Goal: Task Accomplishment & Management: Complete application form

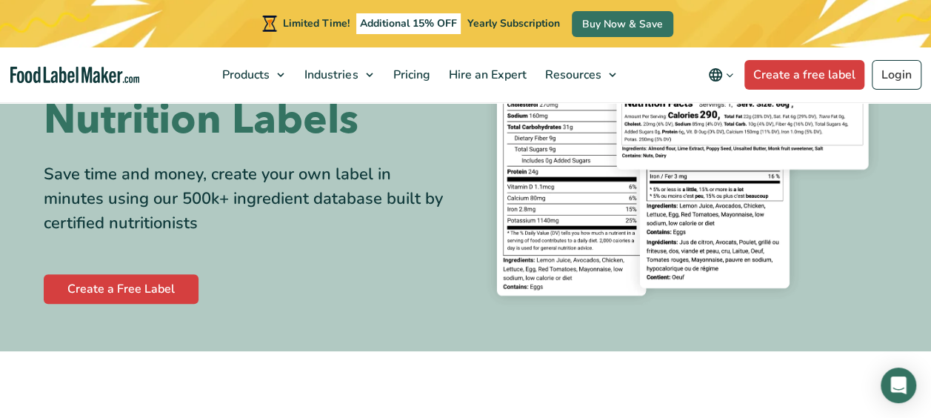
scroll to position [197, 0]
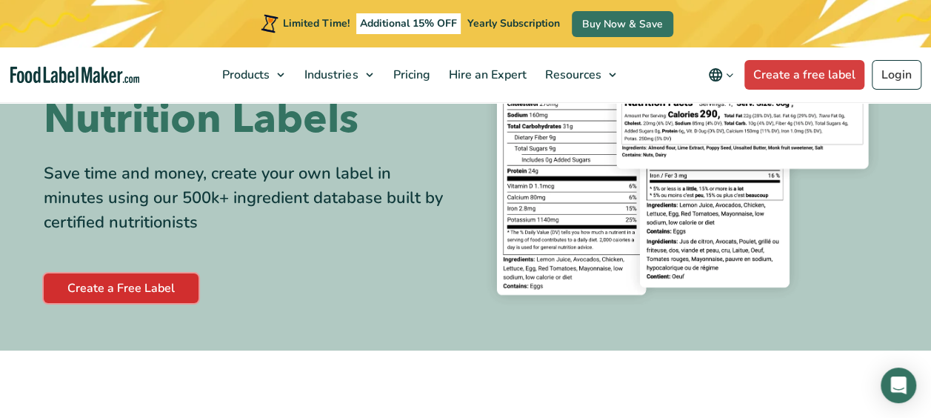
click at [153, 290] on link "Create a Free Label" at bounding box center [121, 288] width 155 height 30
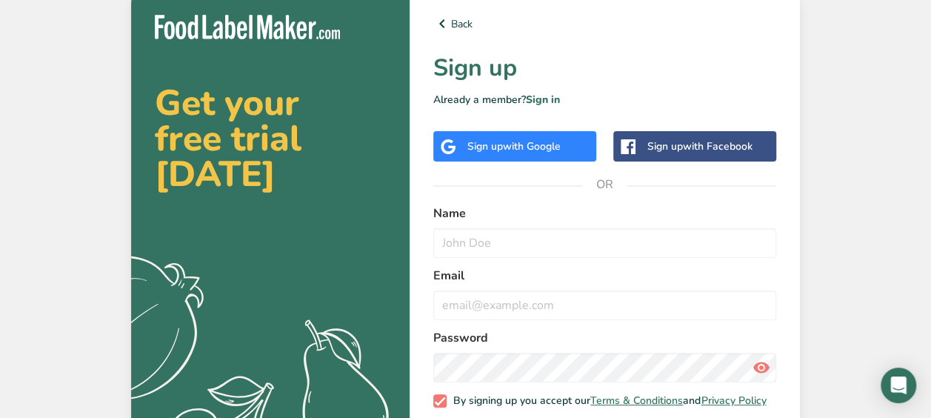
click at [522, 153] on div "Sign up with Google" at bounding box center [513, 146] width 93 height 16
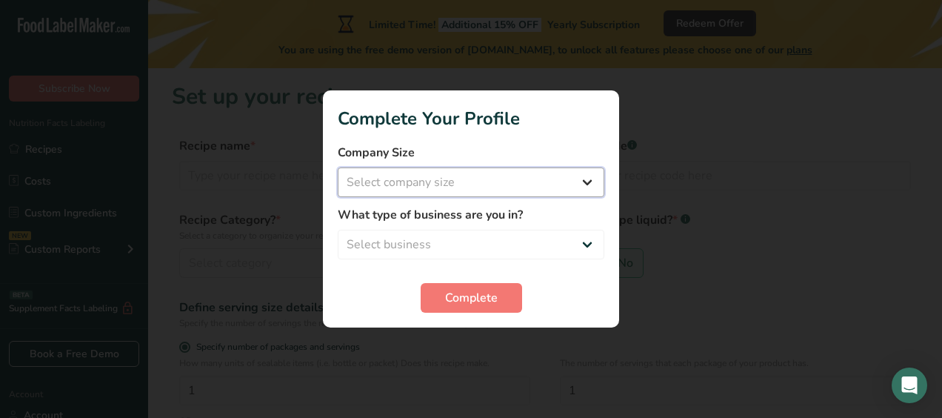
click at [593, 176] on select "Select company size Fewer than 10 Employees 10 to 50 Employees 51 to 500 Employ…" at bounding box center [471, 182] width 267 height 30
select select "1"
click at [338, 167] on select "Select company size Fewer than 10 Employees 10 to 50 Employees 51 to 500 Employ…" at bounding box center [471, 182] width 267 height 30
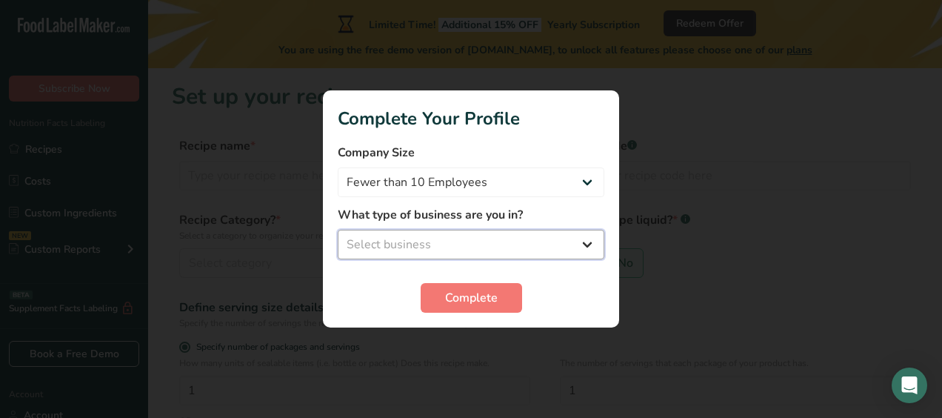
click at [581, 254] on select "Select business Packaged Food Manufacturer Restaurant & Cafe Bakery Meal Plans …" at bounding box center [471, 245] width 267 height 30
select select "1"
click at [338, 230] on select "Select business Packaged Food Manufacturer Restaurant & Cafe Bakery Meal Plans …" at bounding box center [471, 245] width 267 height 30
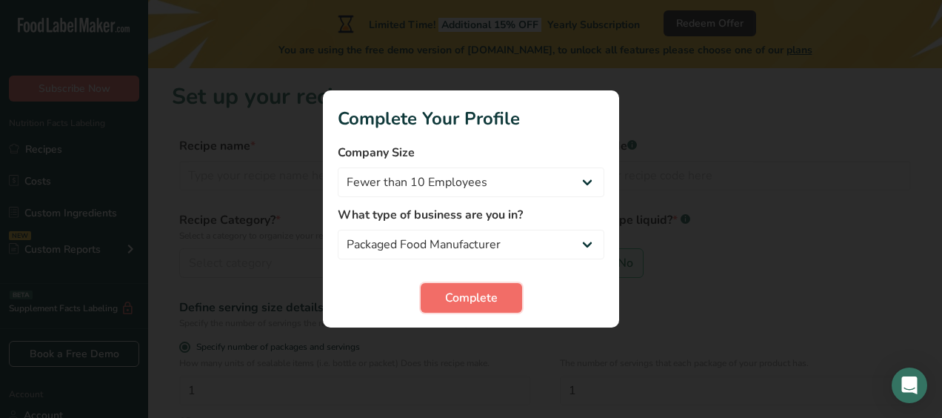
click at [484, 295] on span "Complete" at bounding box center [471, 298] width 53 height 18
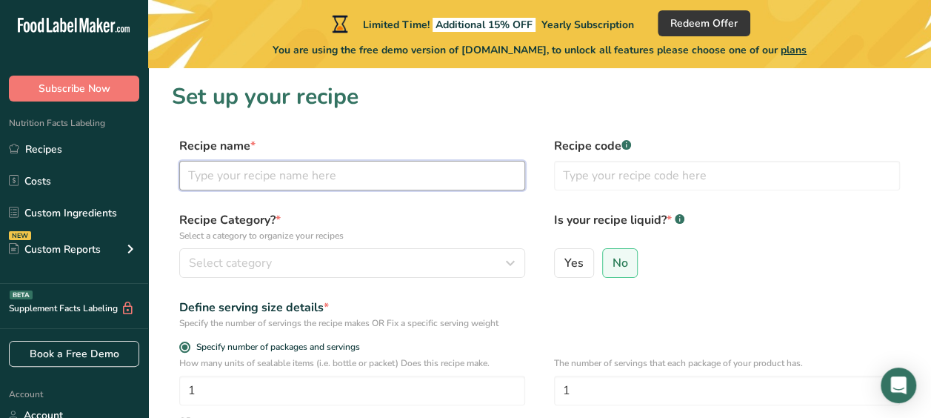
click at [338, 171] on input "text" at bounding box center [352, 176] width 346 height 30
type input "Traditional Tequenos"
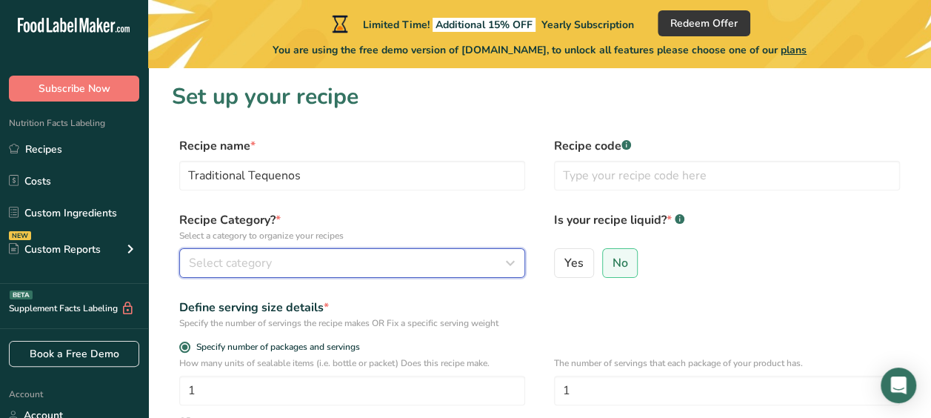
click at [327, 258] on div "Select category" at bounding box center [348, 263] width 318 height 18
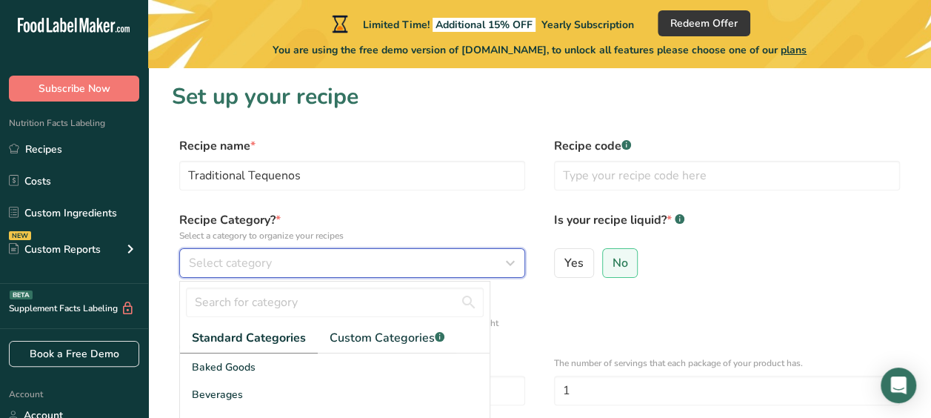
click at [327, 258] on div "Select category" at bounding box center [348, 263] width 318 height 18
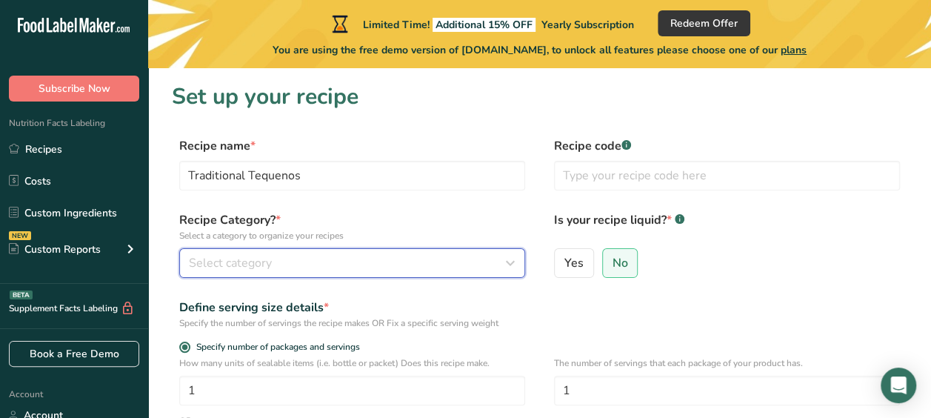
click at [327, 258] on div "Select category" at bounding box center [348, 263] width 318 height 18
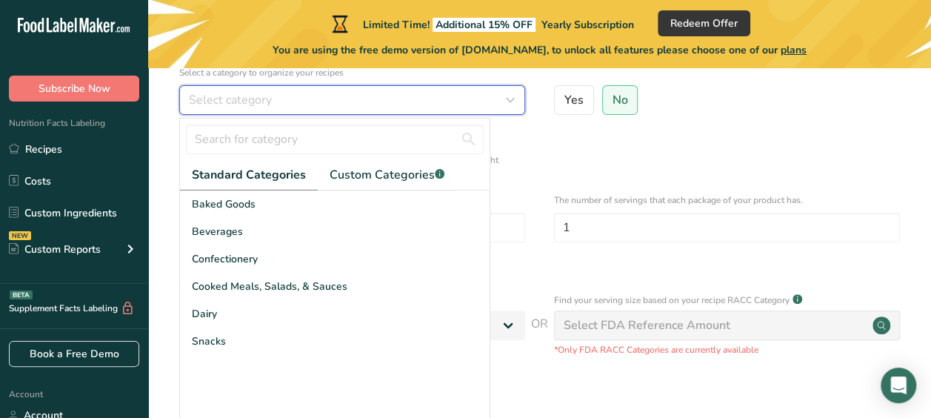
scroll to position [166, 0]
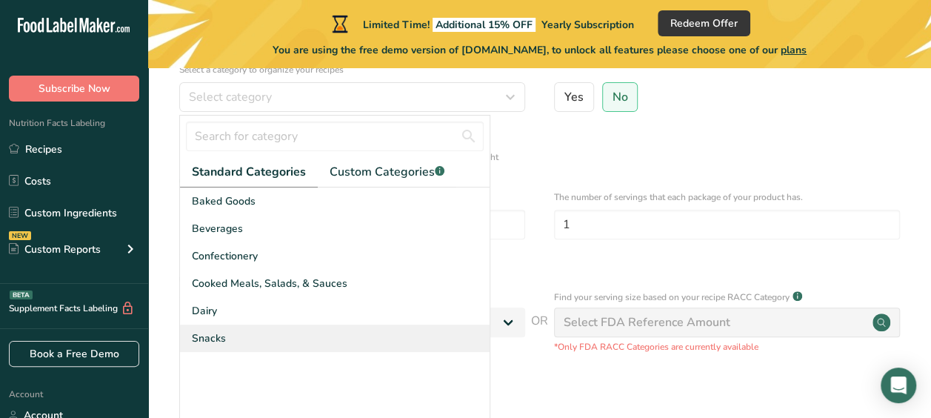
click at [203, 344] on span "Snacks" at bounding box center [209, 338] width 34 height 16
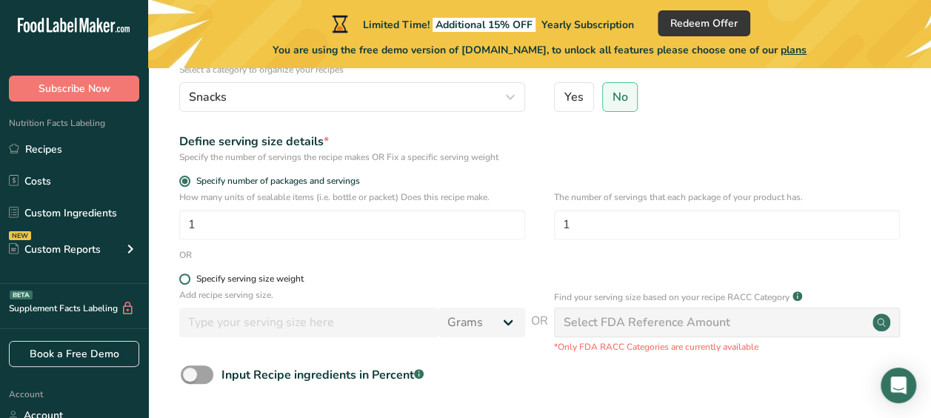
click at [187, 283] on span at bounding box center [184, 278] width 11 height 11
click at [187, 283] on input "Specify serving size weight" at bounding box center [184, 279] width 10 height 10
radio input "true"
radio input "false"
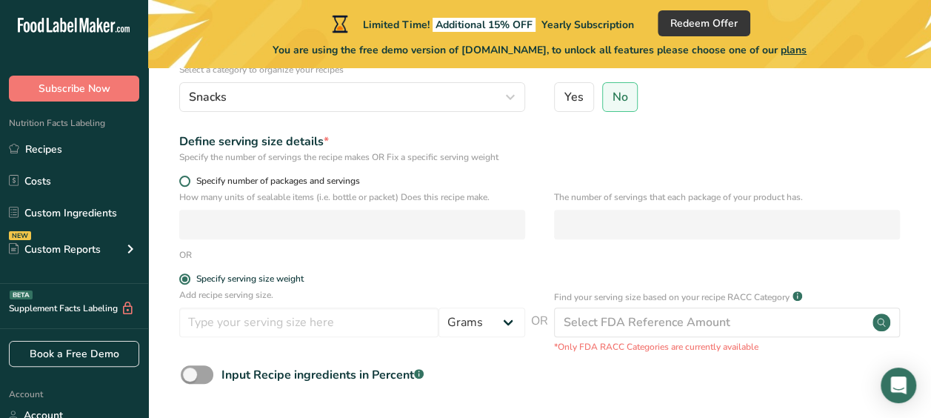
click at [190, 185] on label "Specify number of packages and servings" at bounding box center [352, 181] width 346 height 11
click at [189, 185] on input "Specify number of packages and servings" at bounding box center [184, 181] width 10 height 10
radio input "true"
radio input "false"
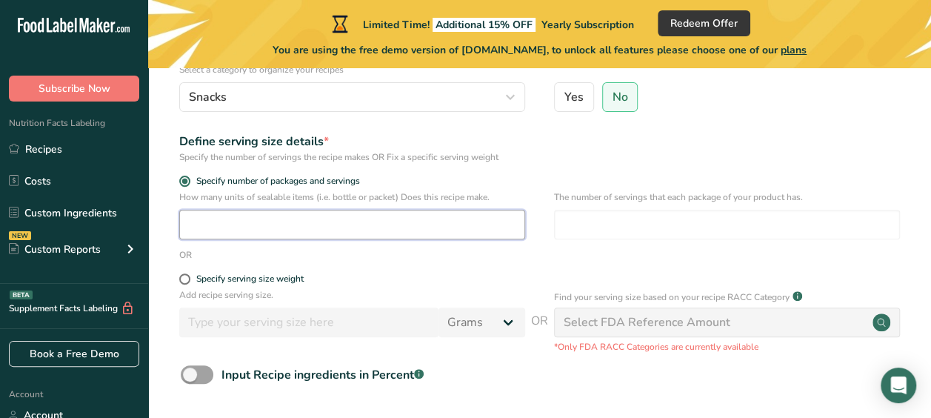
click at [242, 218] on input "number" at bounding box center [352, 225] width 346 height 30
type input "25"
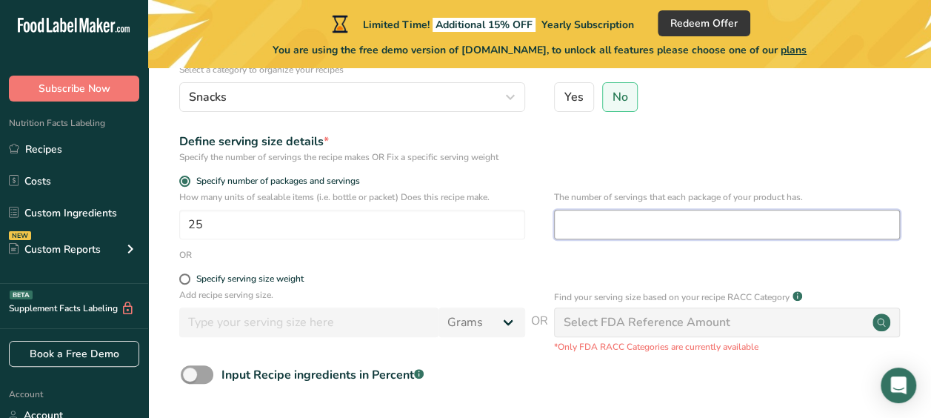
click at [575, 222] on input "number" at bounding box center [727, 225] width 346 height 30
type input "5"
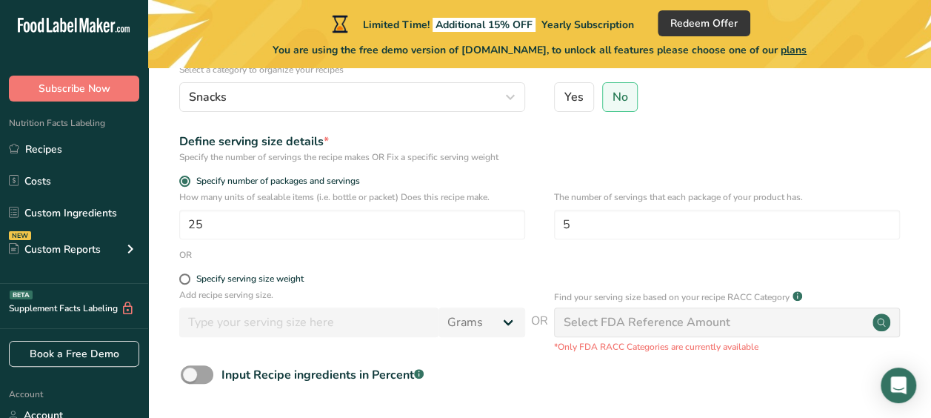
click at [904, 160] on div "Define serving size details * Specify the number of servings the recipe makes O…" at bounding box center [539, 148] width 735 height 31
click at [184, 276] on span at bounding box center [184, 278] width 11 height 11
click at [184, 276] on input "Specify serving size weight" at bounding box center [184, 279] width 10 height 10
radio input "true"
radio input "false"
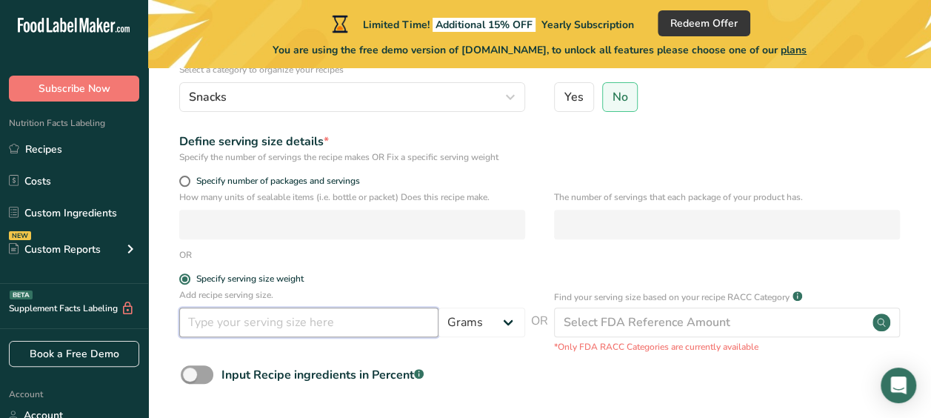
click at [238, 326] on input "number" at bounding box center [308, 322] width 259 height 30
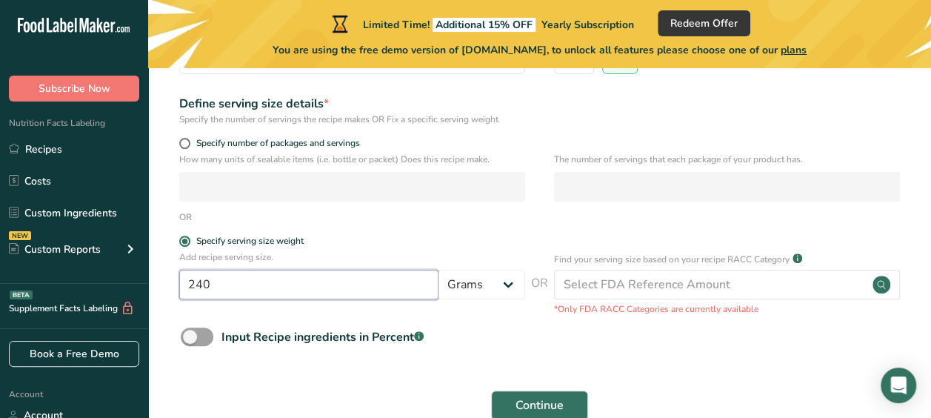
scroll to position [204, 0]
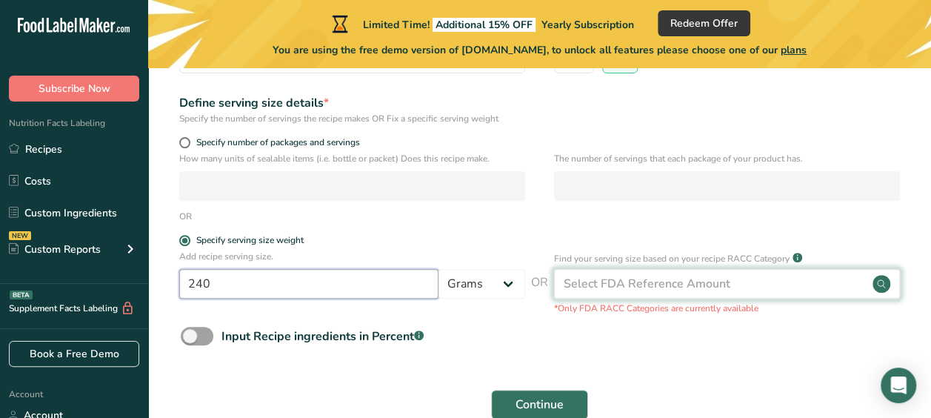
type input "240"
click at [712, 278] on div "Select FDA Reference Amount" at bounding box center [647, 284] width 167 height 18
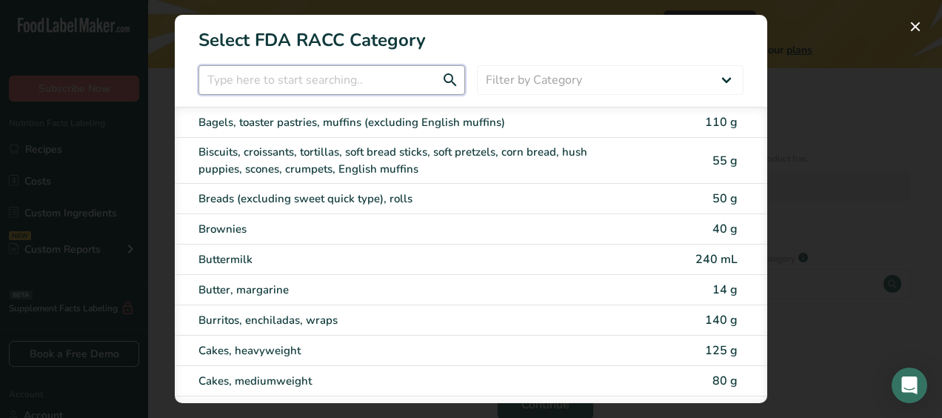
click at [363, 76] on input "RACC Category Selection Modal" at bounding box center [331, 80] width 267 height 30
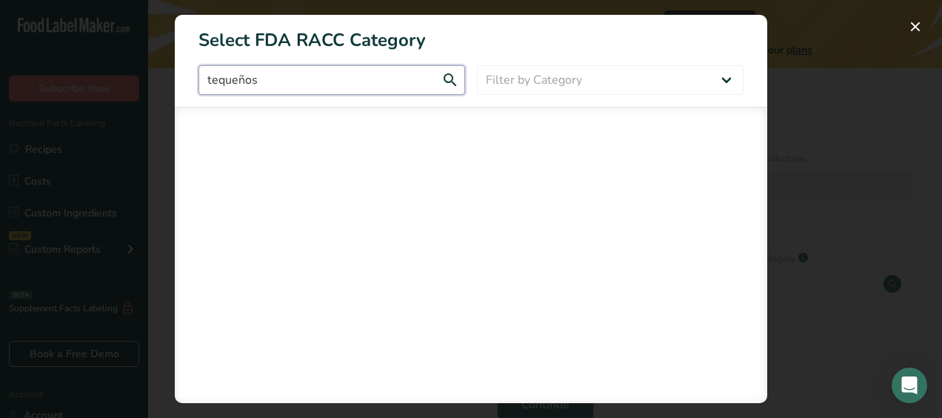
click at [447, 84] on input "tequeños" at bounding box center [331, 80] width 267 height 30
type input "tequeños"
click at [511, 142] on div "RACC Category Selection Modal" at bounding box center [471, 255] width 592 height 296
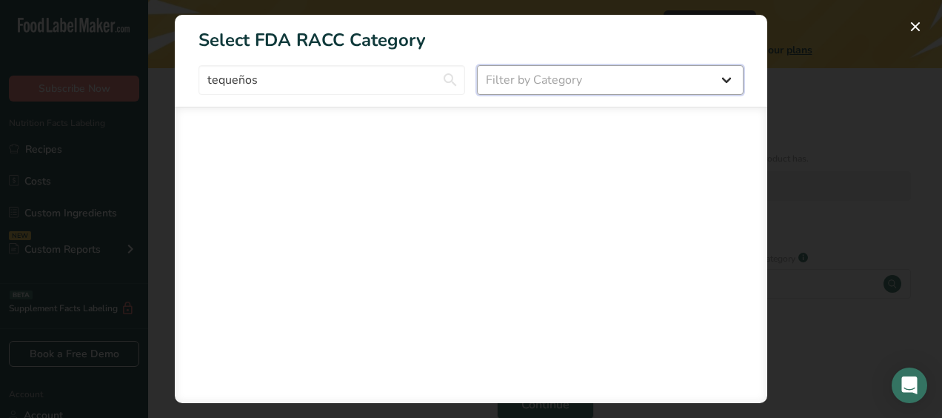
click at [708, 85] on select "Filter by Category All Bakery products Beverages Cereals and other grain produc…" at bounding box center [610, 80] width 267 height 30
select select "RACC Category Selection Modal"
click at [477, 65] on select "Filter by Category All Bakery products Beverages Cereals and other grain produc…" at bounding box center [610, 80] width 267 height 30
click at [696, 80] on select "All Bakery products Beverages Cereals and other grain products Dairy products a…" at bounding box center [610, 80] width 267 height 30
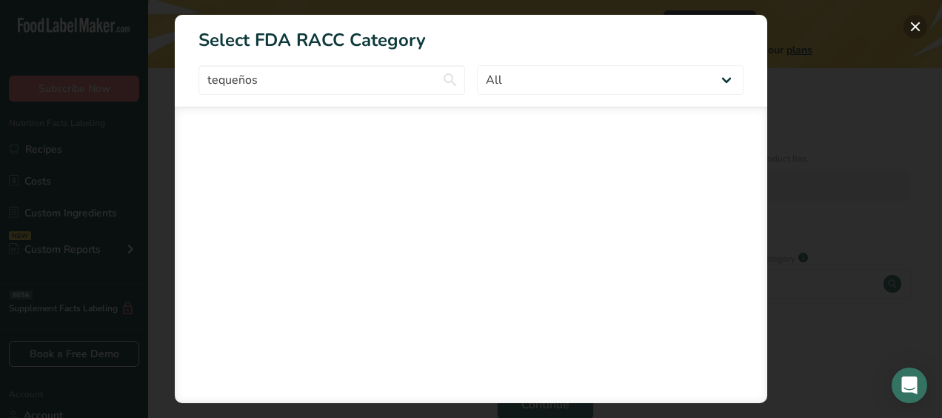
click at [917, 23] on button "RACC Category Selection Modal" at bounding box center [916, 27] width 24 height 24
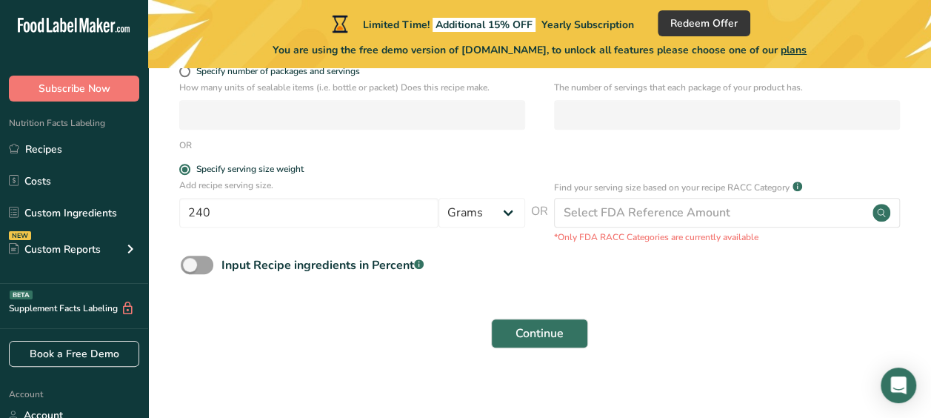
scroll to position [276, 0]
click at [505, 332] on button "Continue" at bounding box center [539, 333] width 97 height 30
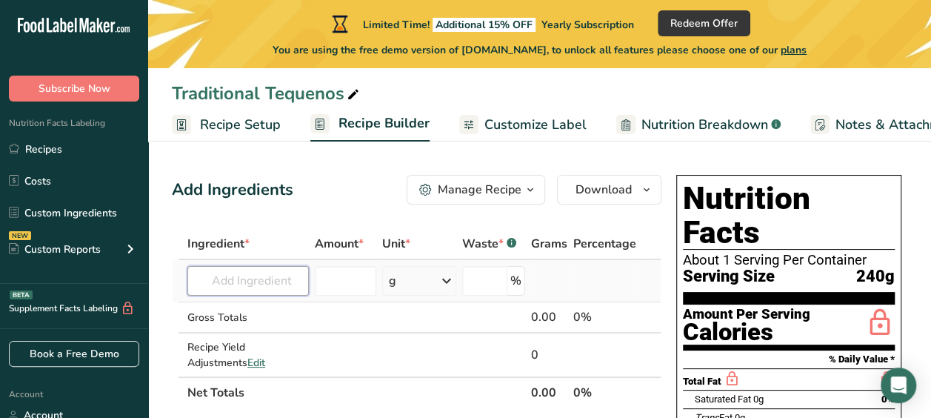
click at [264, 278] on input "text" at bounding box center [247, 281] width 121 height 30
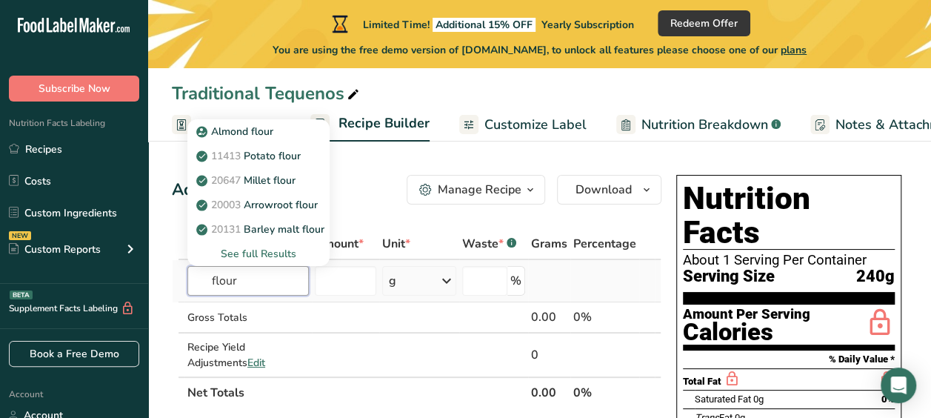
type input "flour"
click at [258, 255] on div "See full Results" at bounding box center [258, 254] width 118 height 16
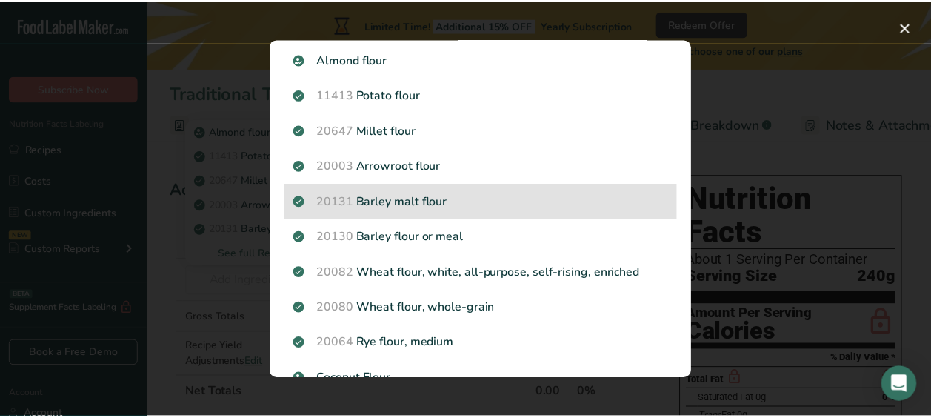
scroll to position [42, 0]
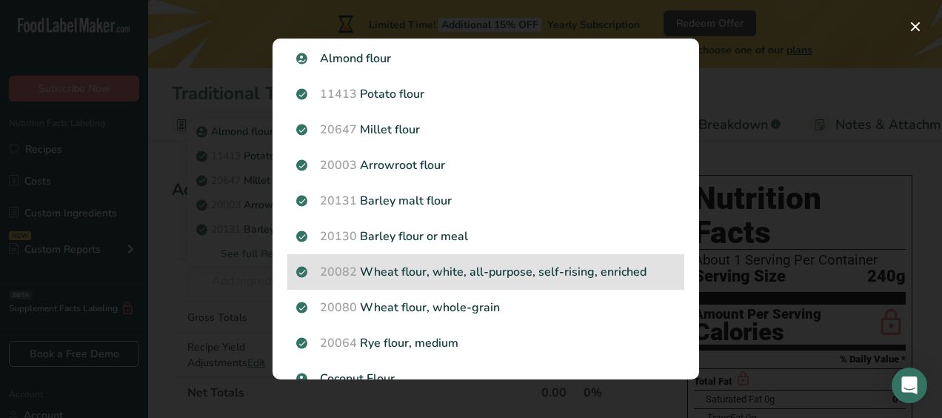
click at [383, 267] on p "20082 Wheat flour, white, all-purpose, self-rising, enriched" at bounding box center [485, 272] width 379 height 18
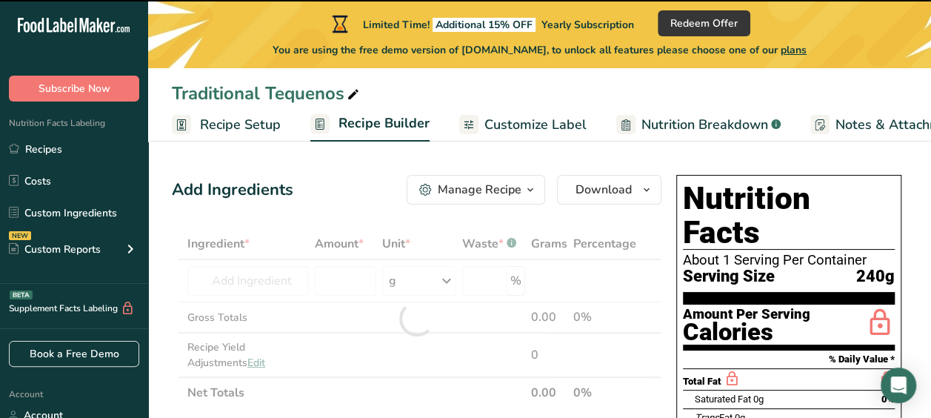
type input "0"
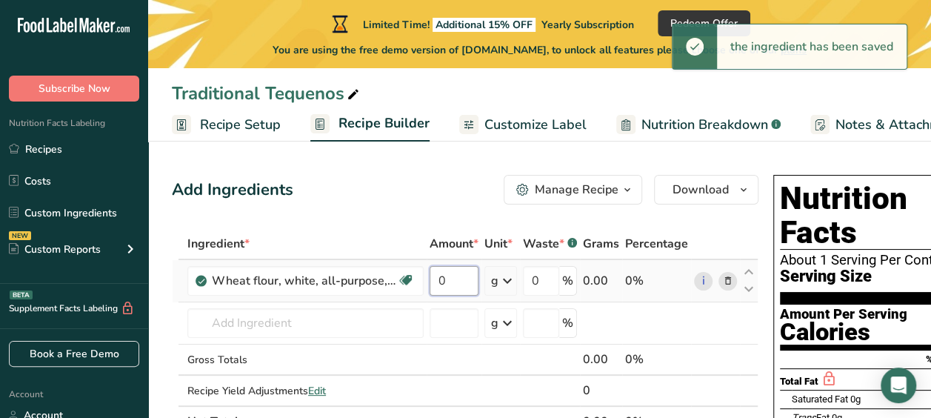
click at [467, 273] on input "0" at bounding box center [454, 281] width 49 height 30
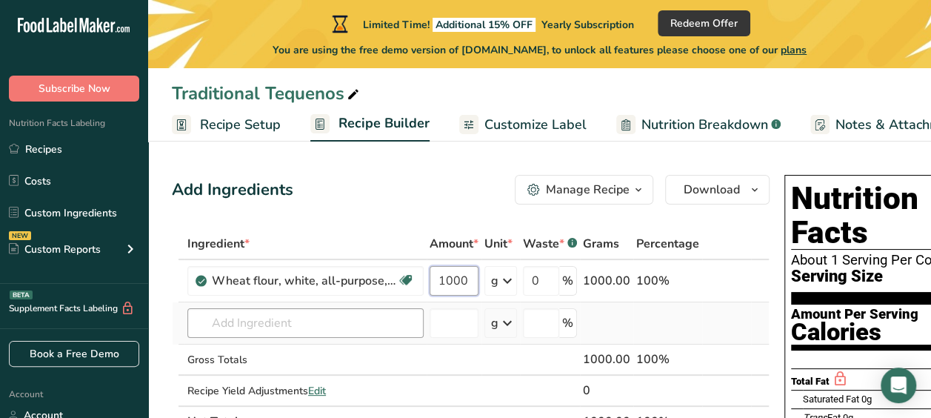
type input "1000"
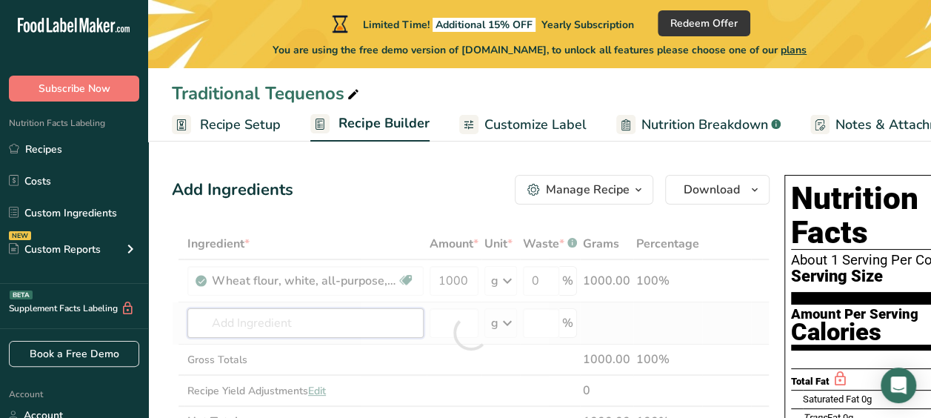
click at [347, 323] on div "Ingredient * Amount * Unit * Waste * .a-a{fill:#347362;}.b-a{fill:#fff;} Grams …" at bounding box center [471, 332] width 598 height 209
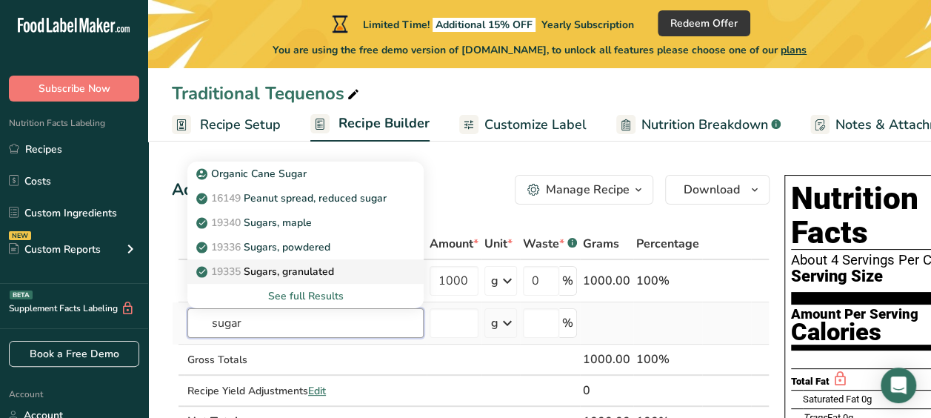
type input "sugar"
click at [340, 271] on div "19335 Sugars, granulated" at bounding box center [293, 272] width 189 height 16
type input "Sugars, granulated"
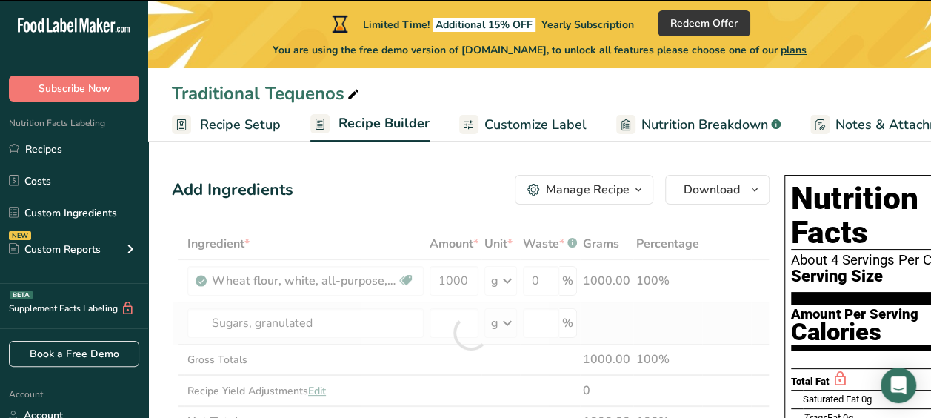
type input "0"
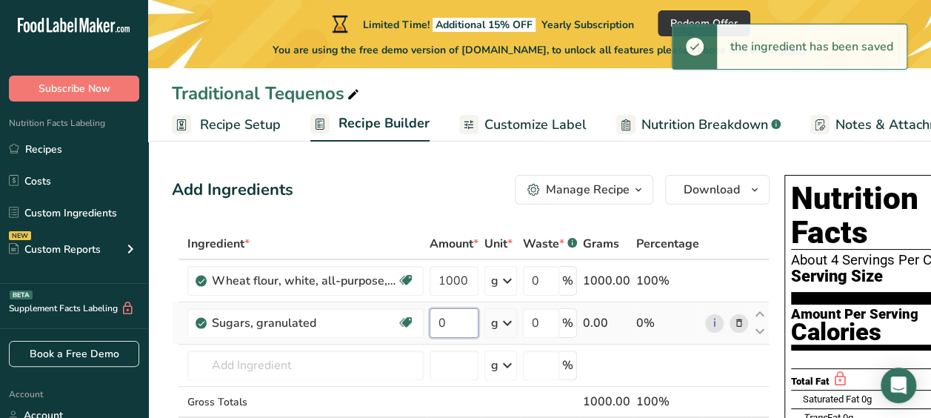
click at [453, 318] on input "0" at bounding box center [454, 323] width 49 height 30
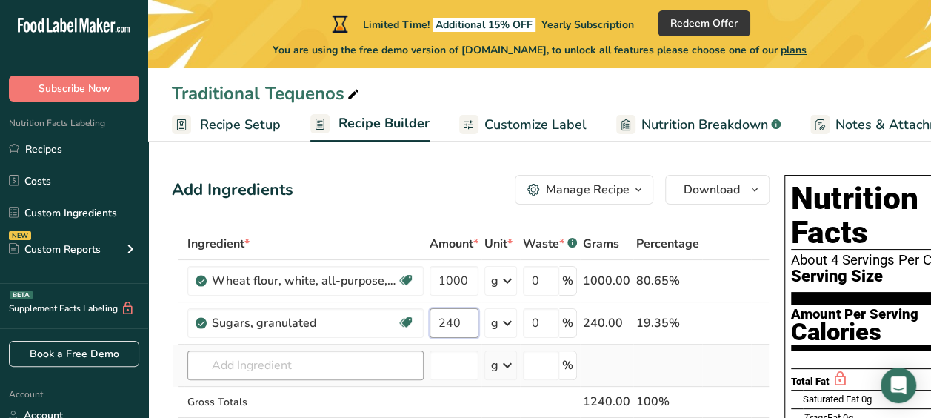
type input "240"
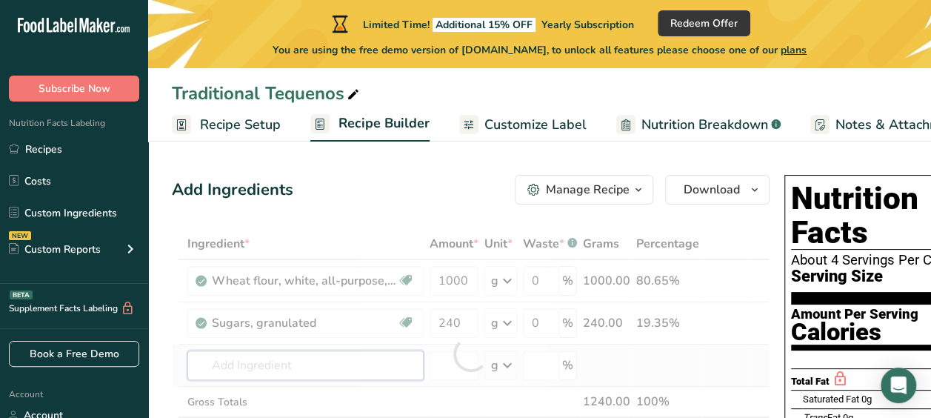
click at [363, 369] on div "Ingredient * Amount * Unit * Waste * .a-a{fill:#347362;}.b-a{fill:#fff;} Grams …" at bounding box center [471, 353] width 598 height 251
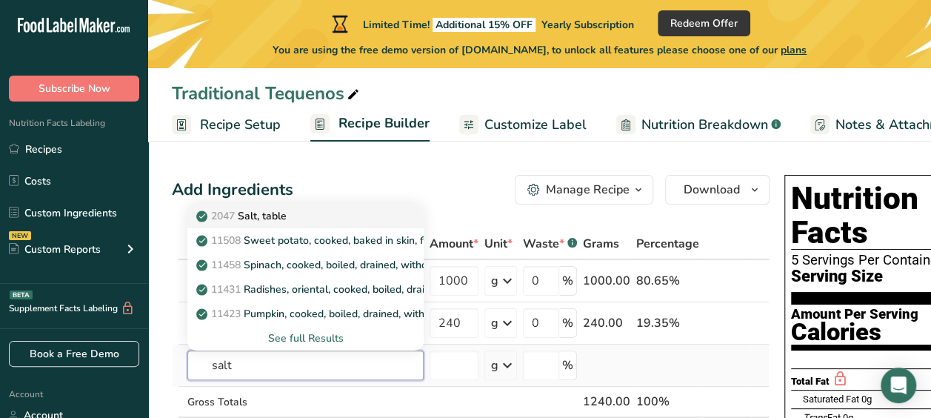
type input "salt"
click at [271, 217] on p "2047 Salt, table" at bounding box center [242, 216] width 87 height 16
type input "Salt, table"
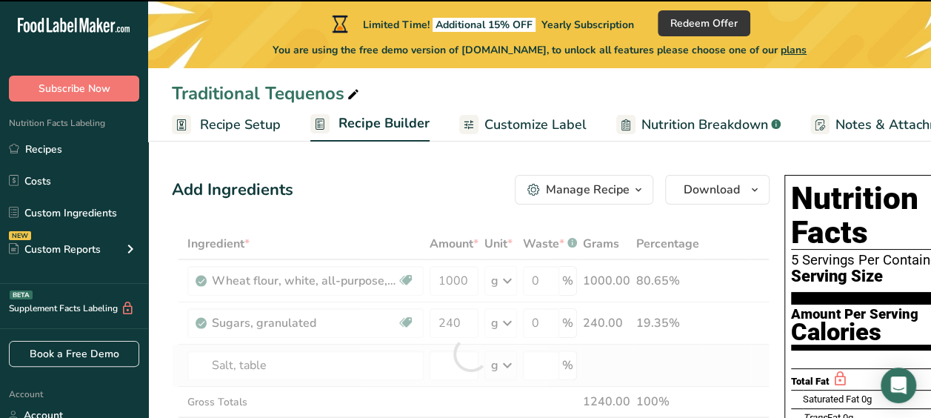
type input "0"
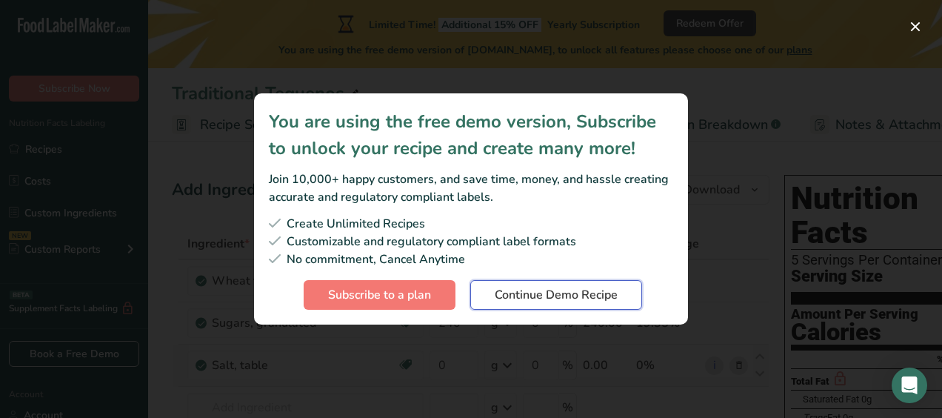
click at [525, 290] on span "Continue Demo Recipe" at bounding box center [556, 295] width 123 height 18
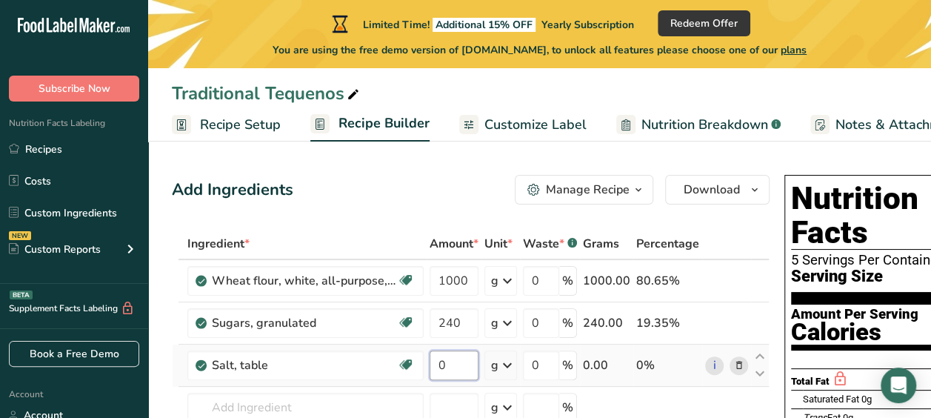
click at [458, 359] on input "0" at bounding box center [454, 365] width 49 height 30
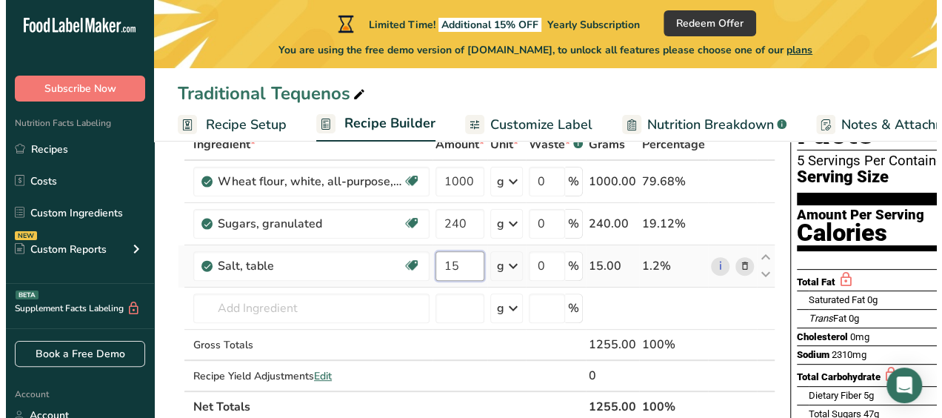
scroll to position [105, 0]
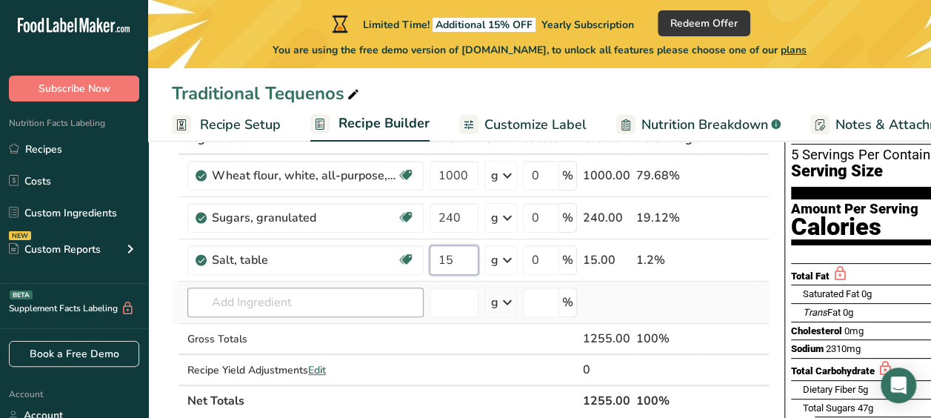
type input "15"
click at [292, 314] on div "Ingredient * Amount * Unit * Waste * .a-a{fill:#347362;}.b-a{fill:#fff;} Grams …" at bounding box center [471, 269] width 598 height 293
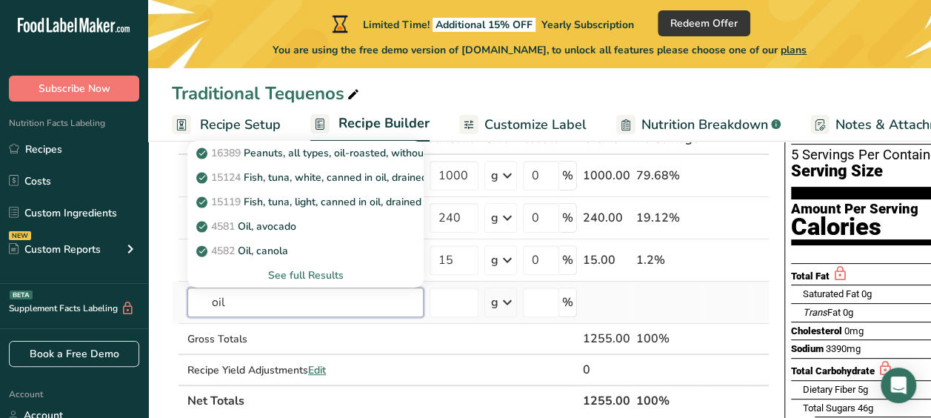
type input "oil"
click at [311, 276] on div "See full Results" at bounding box center [305, 275] width 213 height 16
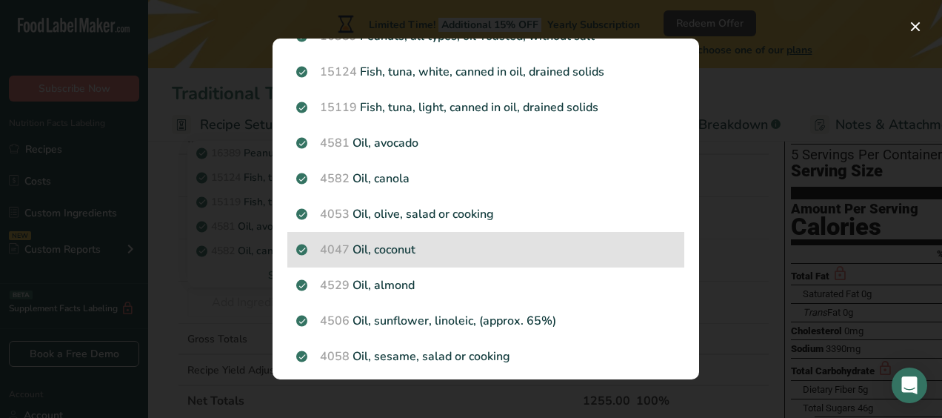
scroll to position [70, 0]
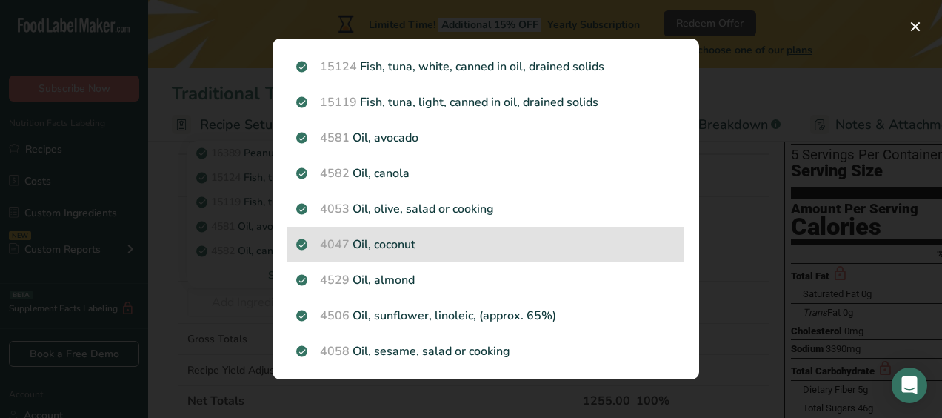
click at [409, 318] on p "4506 Oil, sunflower, linoleic, (approx. 65%)" at bounding box center [485, 316] width 379 height 18
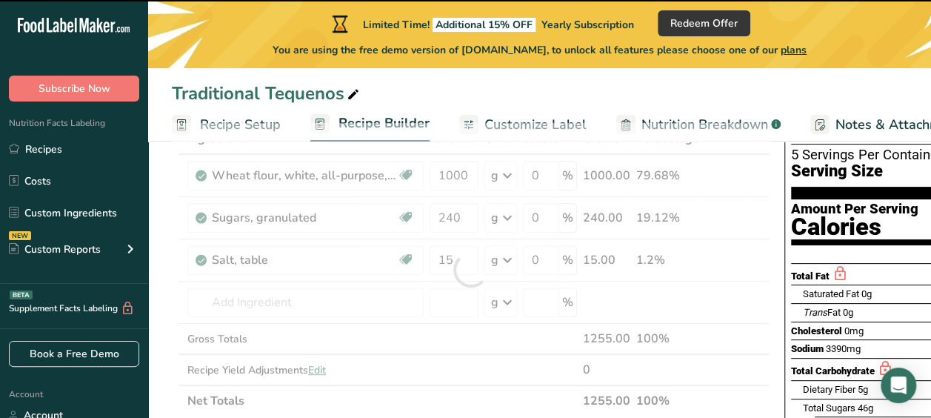
type input "0"
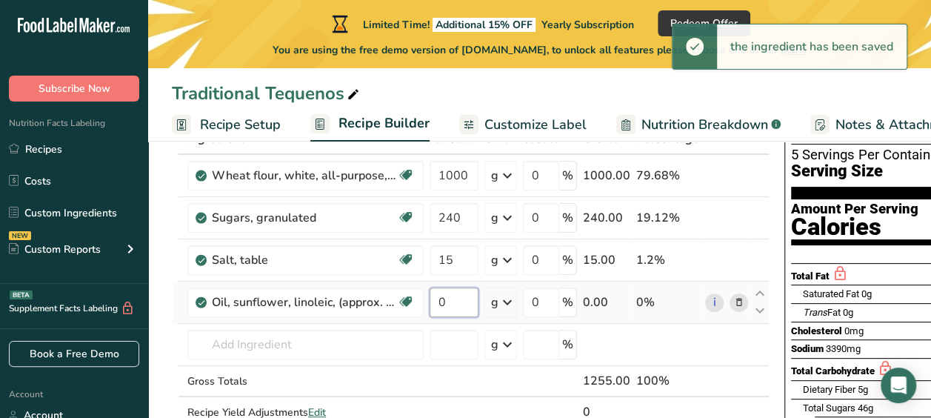
click at [454, 302] on input "0" at bounding box center [454, 302] width 49 height 30
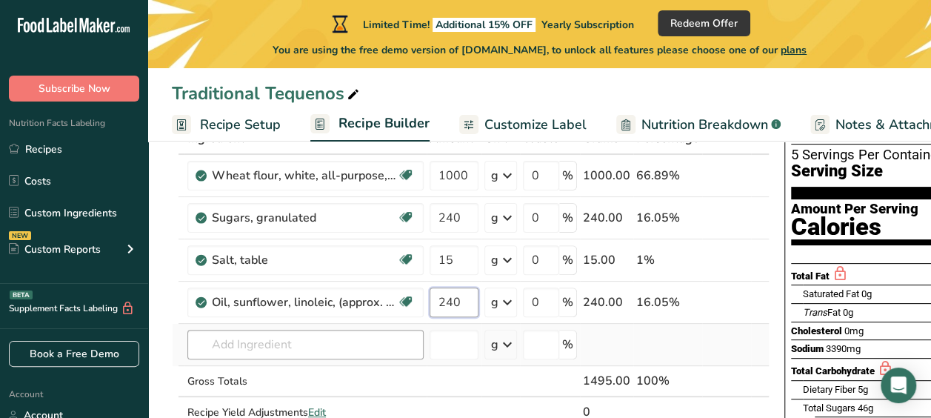
type input "240"
click at [359, 350] on div "Ingredient * Amount * Unit * Waste * .a-a{fill:#347362;}.b-a{fill:#fff;} Grams …" at bounding box center [471, 290] width 598 height 335
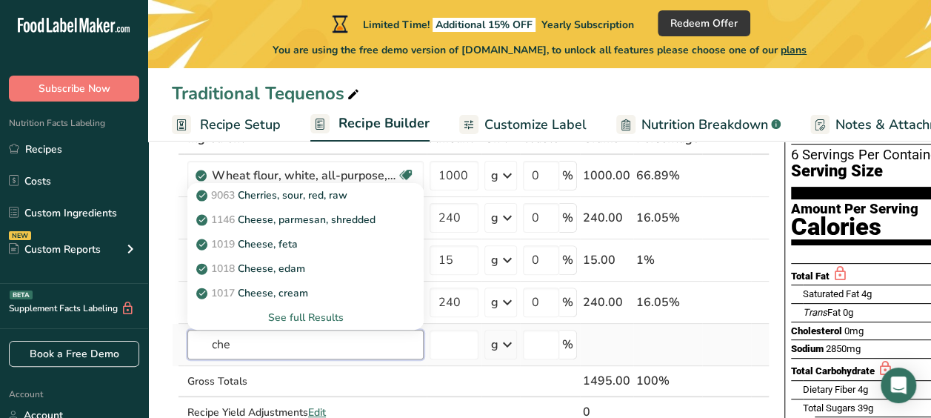
type input "che"
click at [331, 316] on div "See full Results" at bounding box center [305, 318] width 213 height 16
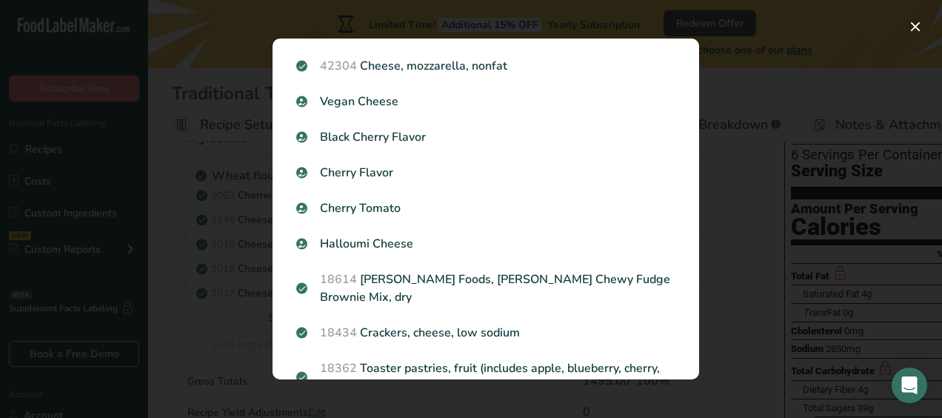
scroll to position [1029, 0]
click at [252, 319] on div "Search Results 9063 Cherries, sour, red, raw 1146 Cheese, parmesan, shredded 10…" at bounding box center [486, 209] width 474 height 388
click at [913, 33] on button "Search results modal" at bounding box center [916, 27] width 24 height 24
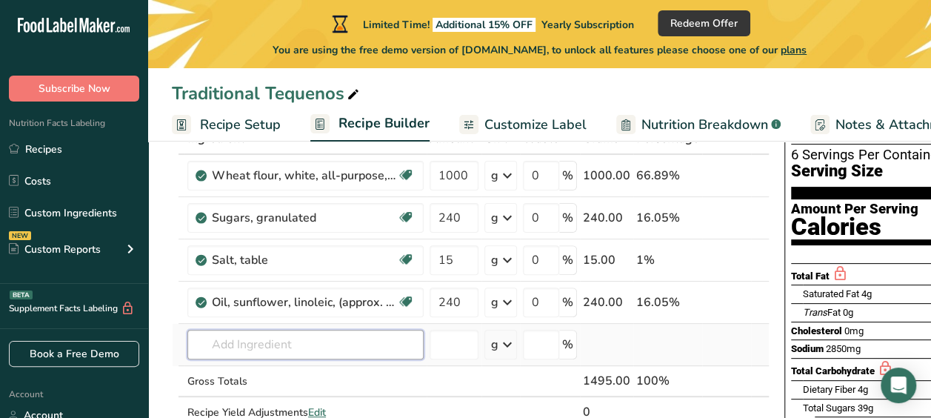
click at [293, 343] on input "text" at bounding box center [305, 345] width 236 height 30
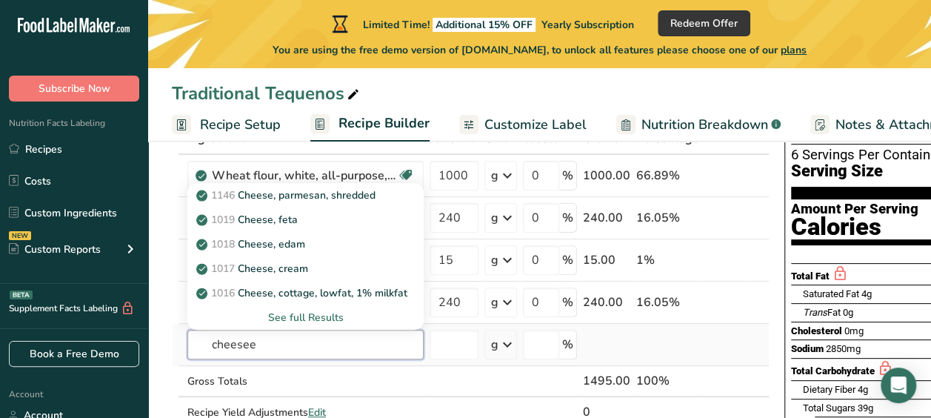
type input "cheesee"
click at [311, 313] on div "See full Results" at bounding box center [305, 318] width 213 height 16
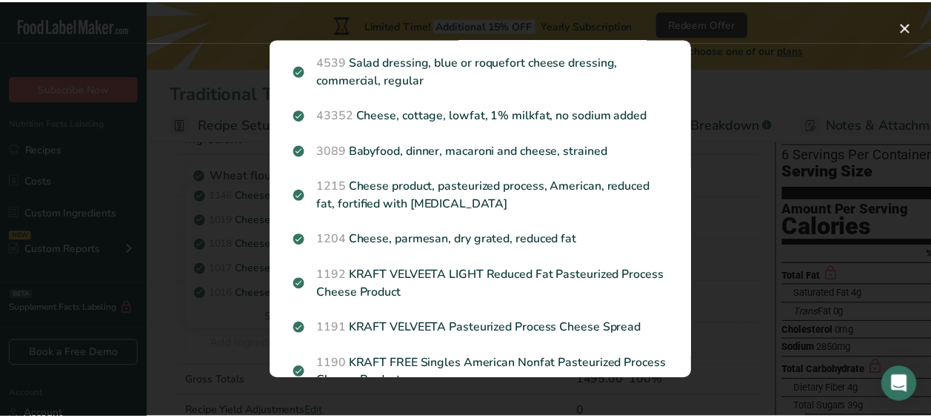
scroll to position [1584, 0]
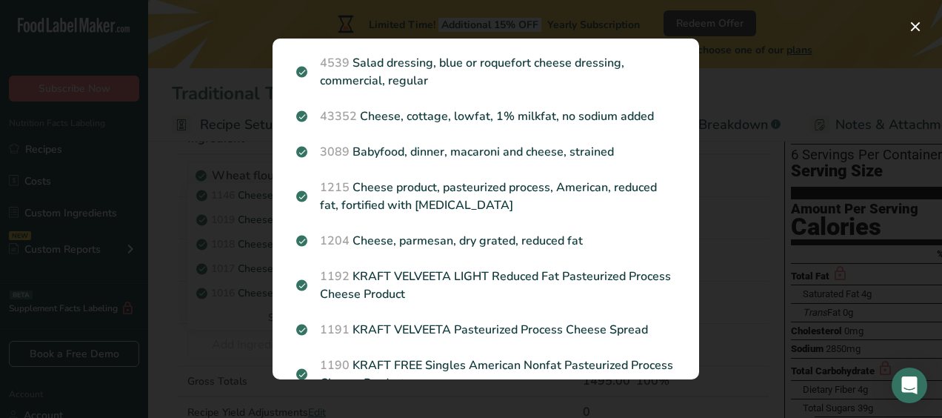
click at [761, 267] on div "Search results modal" at bounding box center [471, 209] width 942 height 418
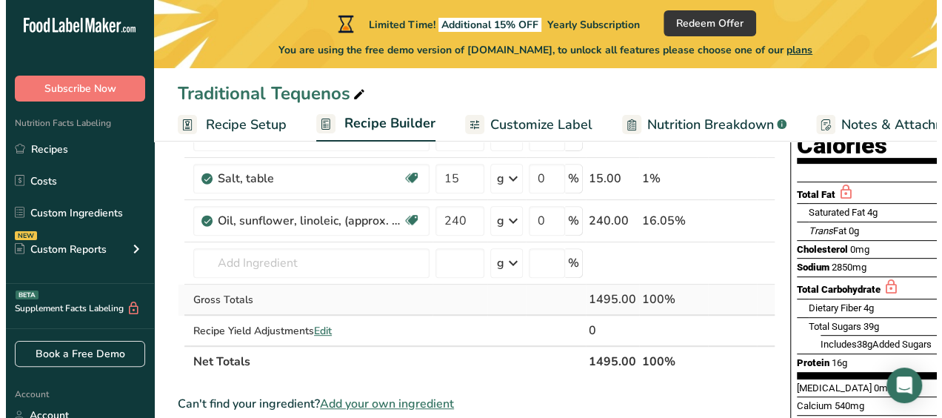
scroll to position [184, 0]
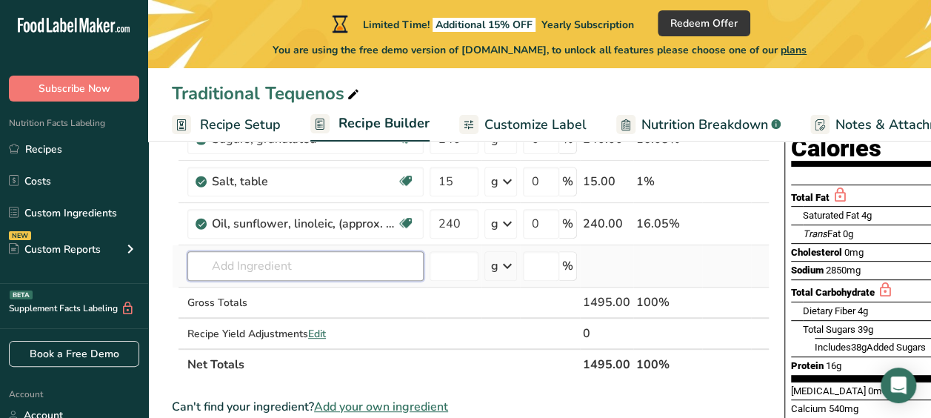
click at [282, 255] on input "text" at bounding box center [305, 266] width 236 height 30
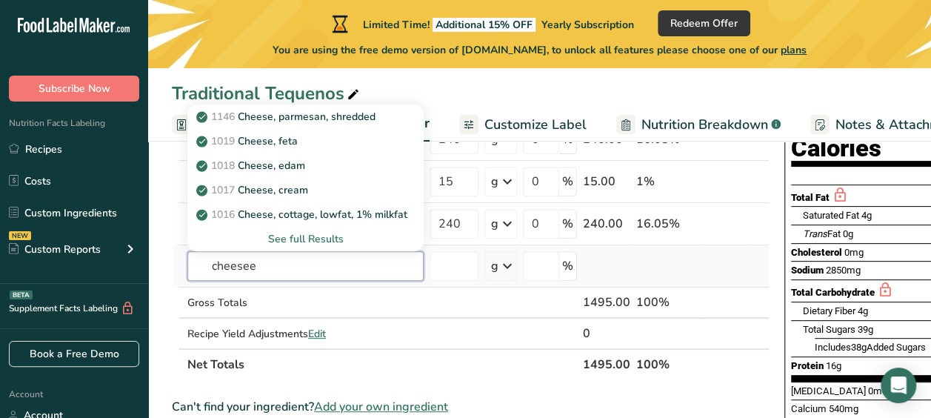
type input "cheesee"
click at [299, 238] on div "See full Results" at bounding box center [305, 239] width 213 height 16
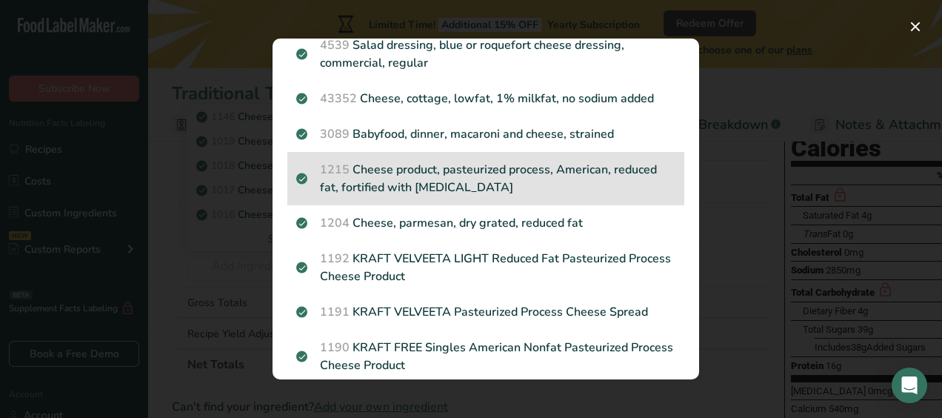
click at [444, 196] on p "1215 Cheese product, pasteurized process, American, reduced fat, fortified with…" at bounding box center [485, 179] width 379 height 36
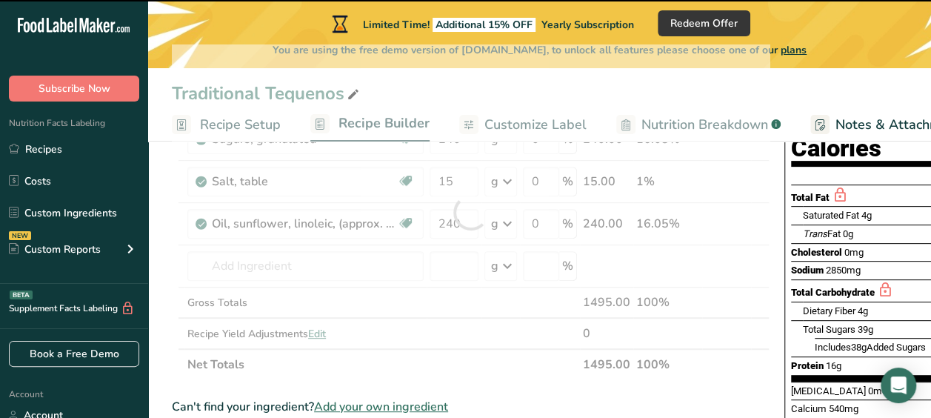
type input "0"
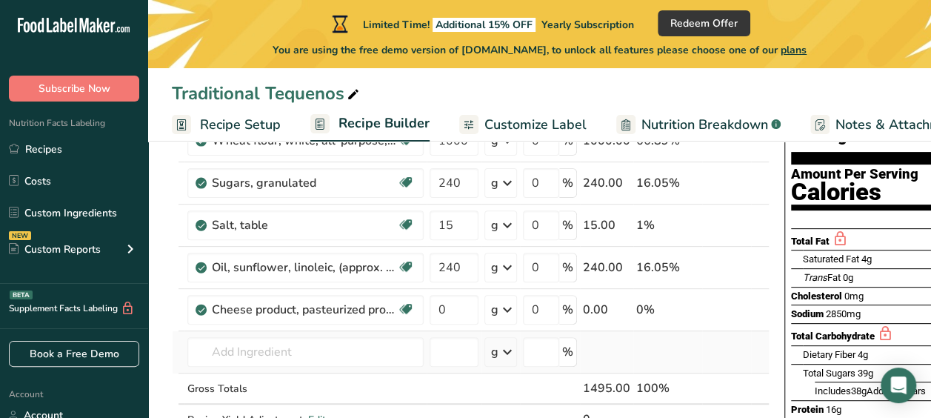
scroll to position [139, 0]
click at [470, 302] on input "0" at bounding box center [454, 310] width 49 height 30
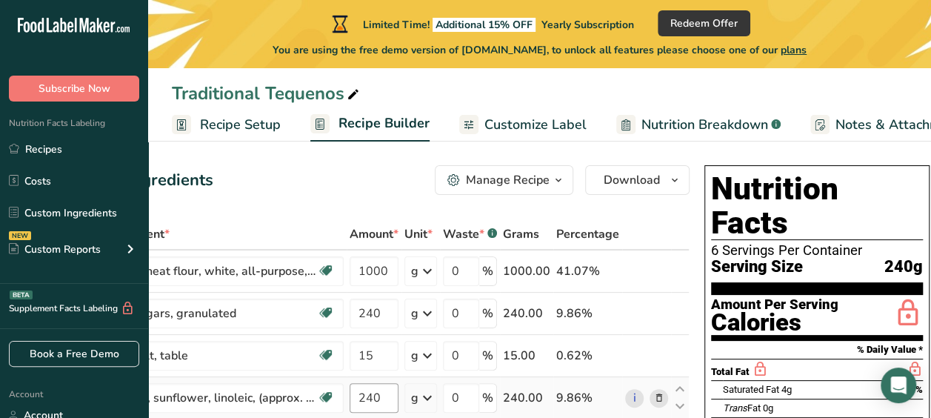
scroll to position [0, 0]
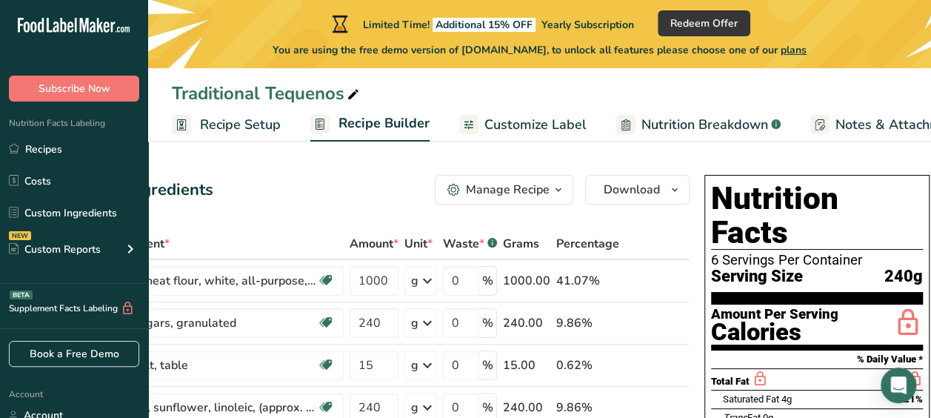
type input "939.999998"
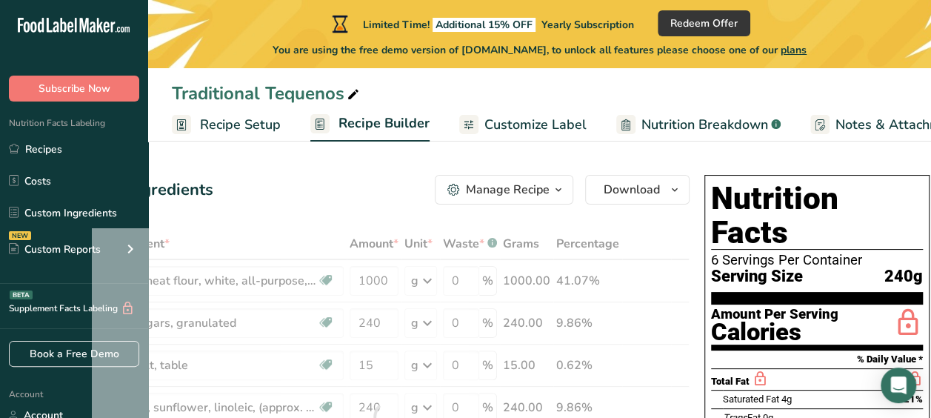
click at [767, 267] on span "Serving Size" at bounding box center [757, 276] width 92 height 19
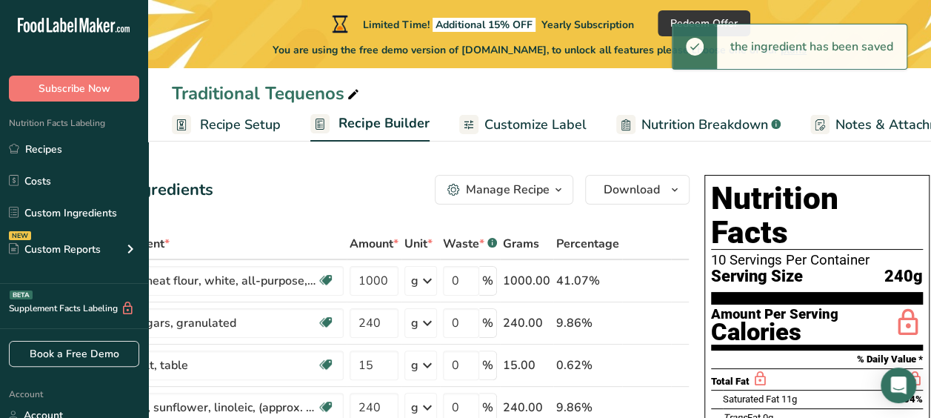
click at [353, 187] on div "Add Ingredients Manage Recipe Delete Recipe Duplicate Recipe Scale Recipe Save …" at bounding box center [391, 190] width 598 height 30
click at [669, 187] on icon "button" at bounding box center [675, 190] width 12 height 19
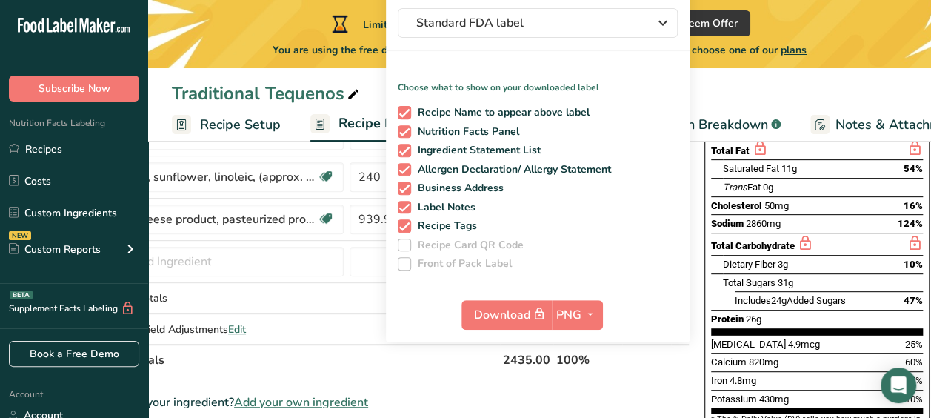
scroll to position [231, 0]
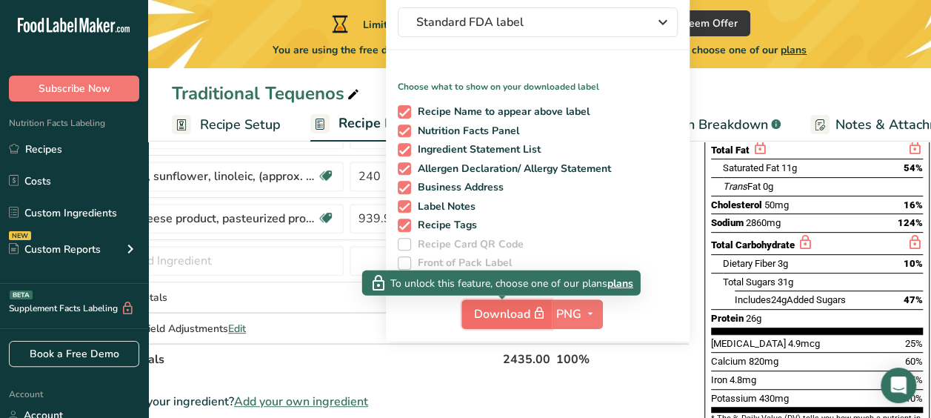
click at [506, 326] on button "Download" at bounding box center [506, 314] width 90 height 30
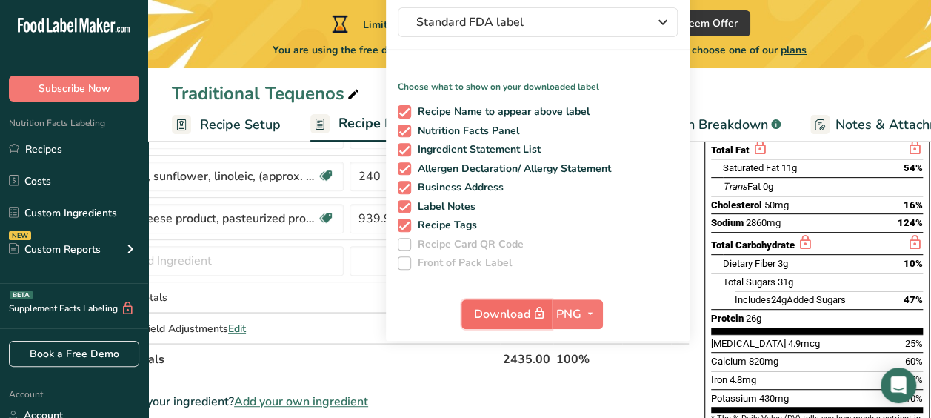
click at [506, 326] on button "Download" at bounding box center [506, 314] width 90 height 30
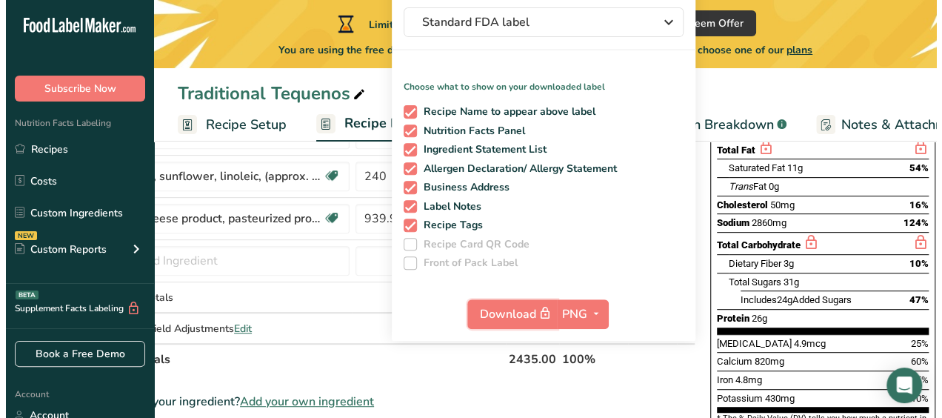
scroll to position [384, 0]
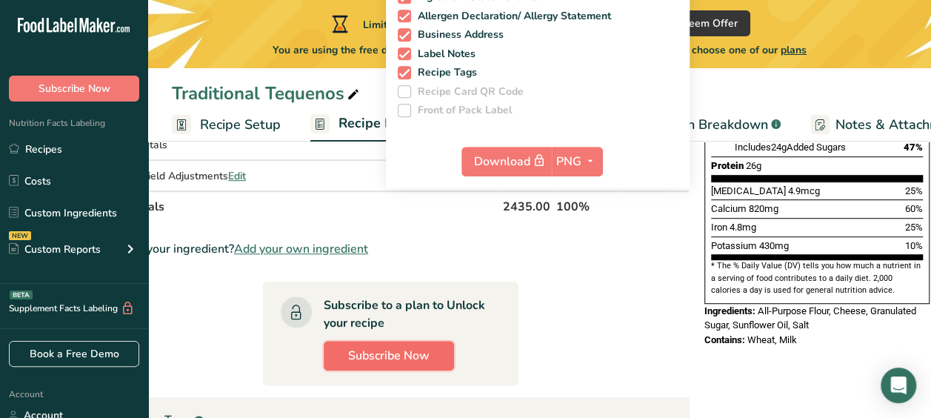
click at [401, 355] on span "Subscribe Now" at bounding box center [388, 356] width 81 height 18
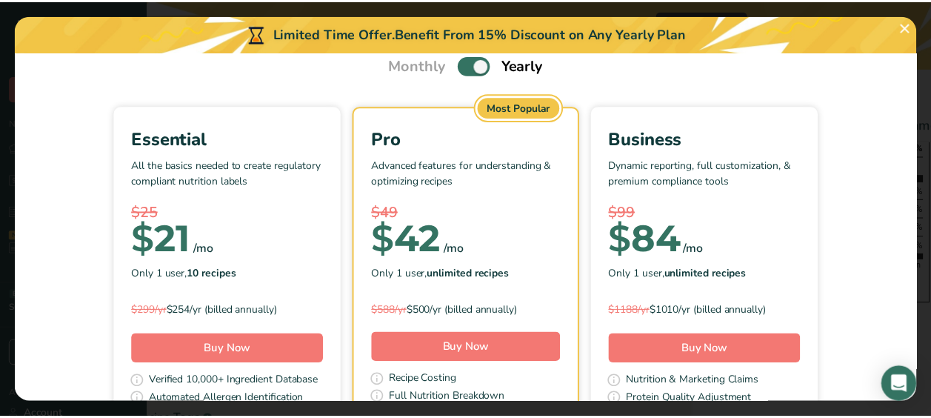
scroll to position [61, 0]
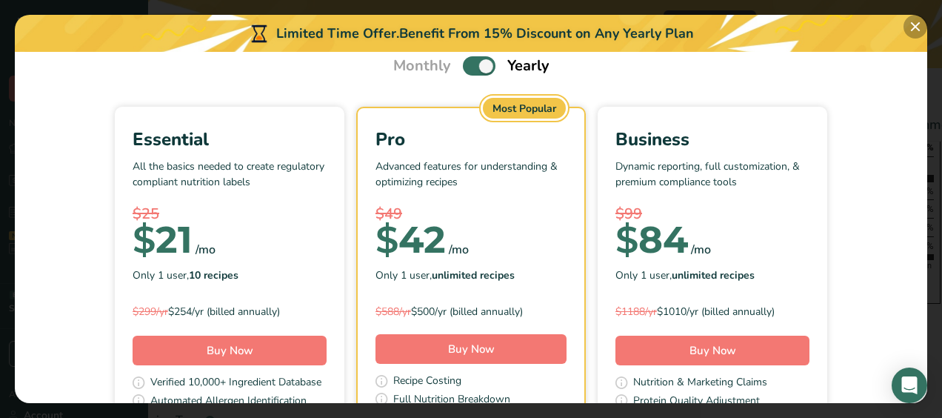
click at [921, 23] on button "Pick Your Pricing Plan Modal" at bounding box center [916, 27] width 24 height 24
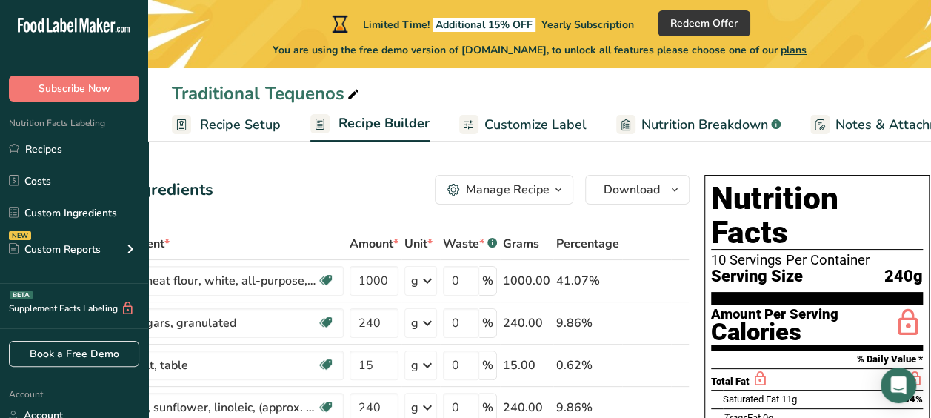
scroll to position [0, 0]
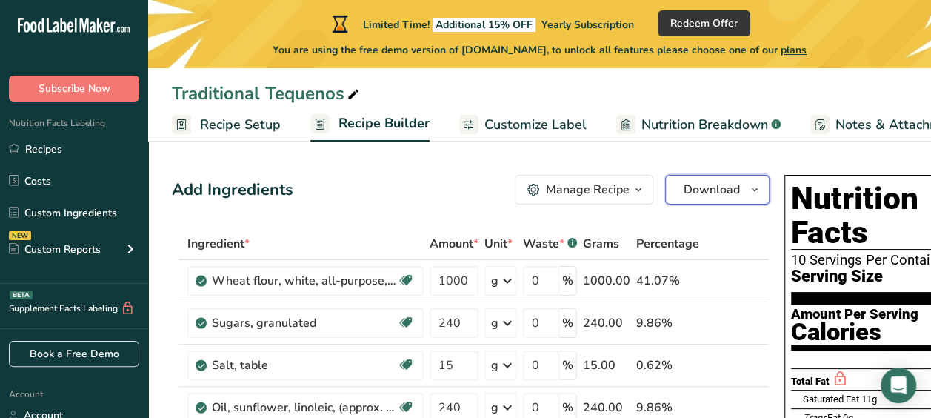
click at [717, 192] on span "Download" at bounding box center [712, 190] width 56 height 18
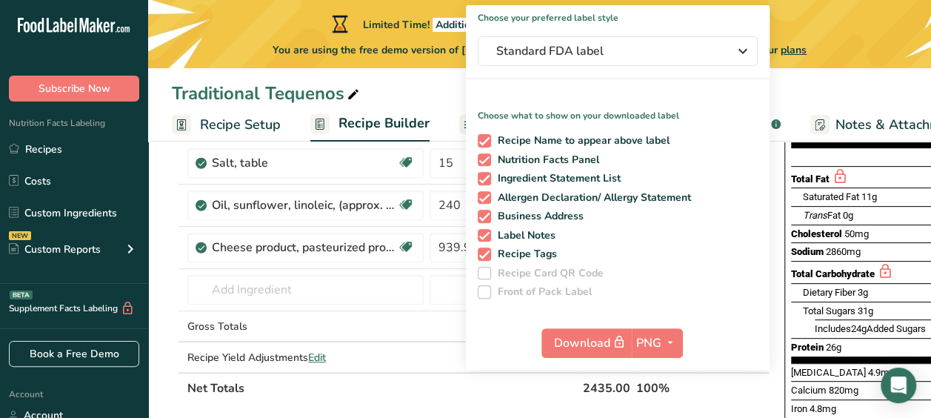
scroll to position [203, 0]
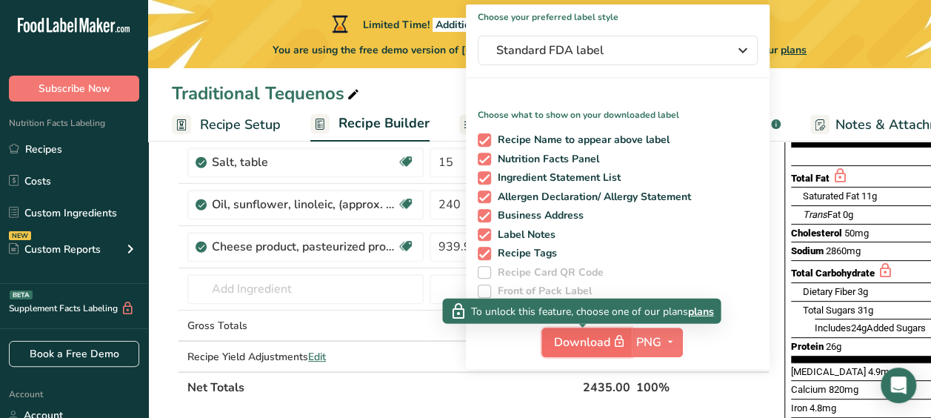
click at [588, 347] on span "Download" at bounding box center [591, 342] width 74 height 19
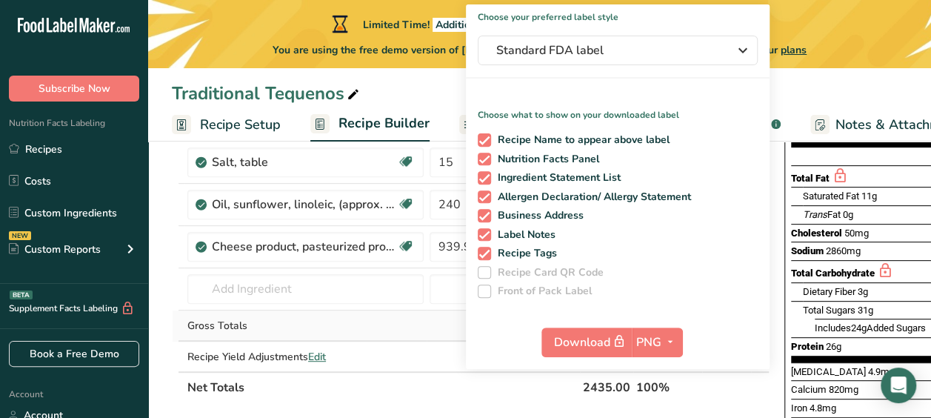
click at [427, 330] on td at bounding box center [454, 325] width 55 height 31
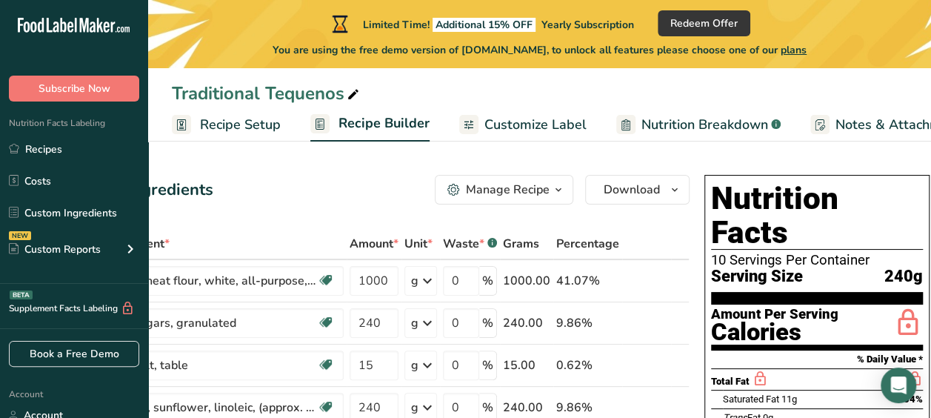
scroll to position [0, 0]
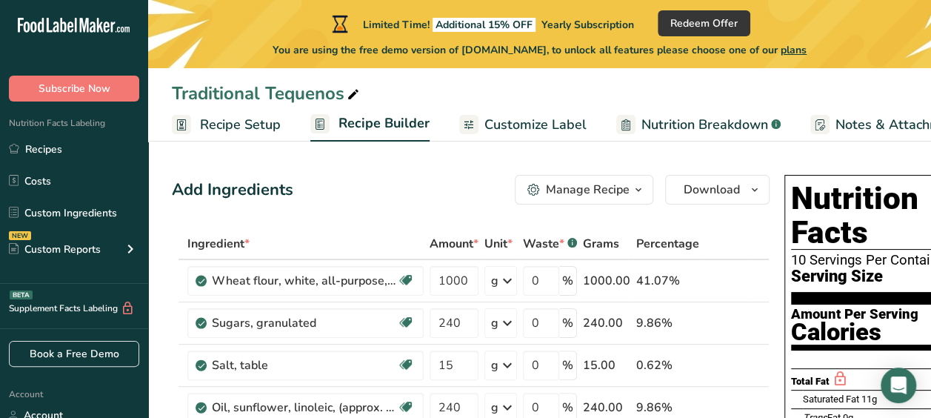
click at [610, 190] on div "Manage Recipe" at bounding box center [588, 190] width 84 height 18
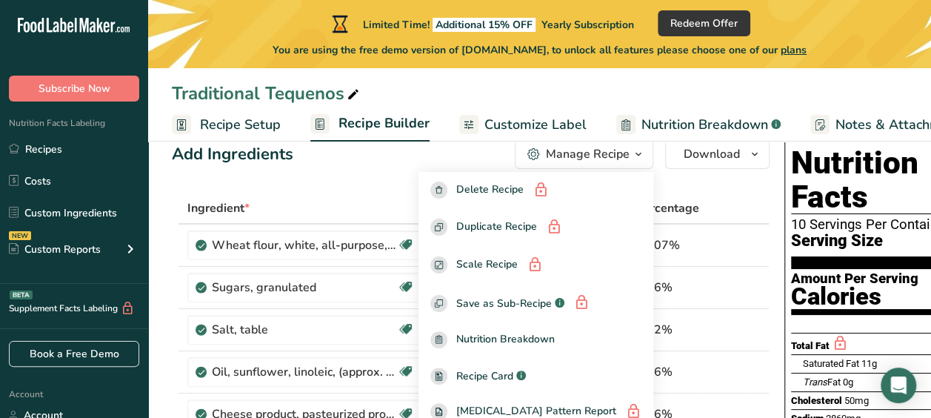
scroll to position [37, 0]
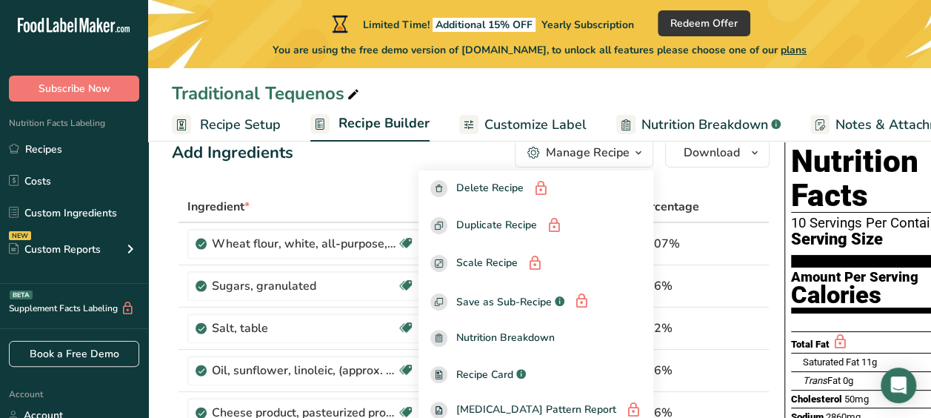
click at [255, 133] on span "Recipe Setup" at bounding box center [240, 125] width 81 height 20
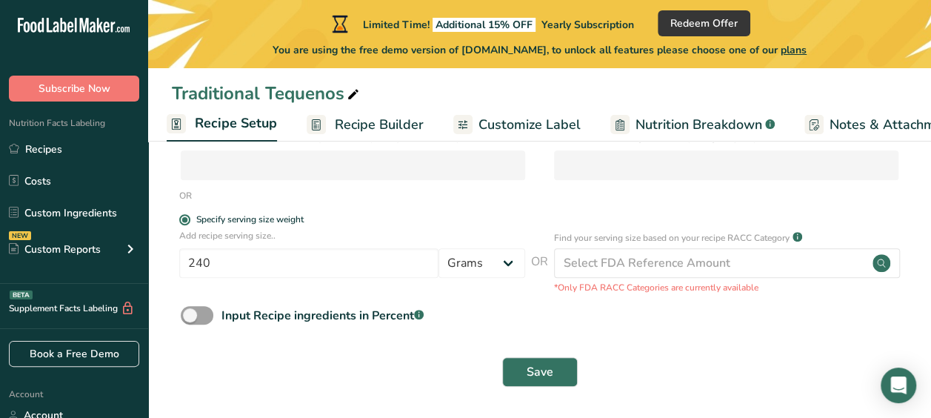
scroll to position [264, 0]
click at [534, 382] on button "Save" at bounding box center [540, 370] width 76 height 30
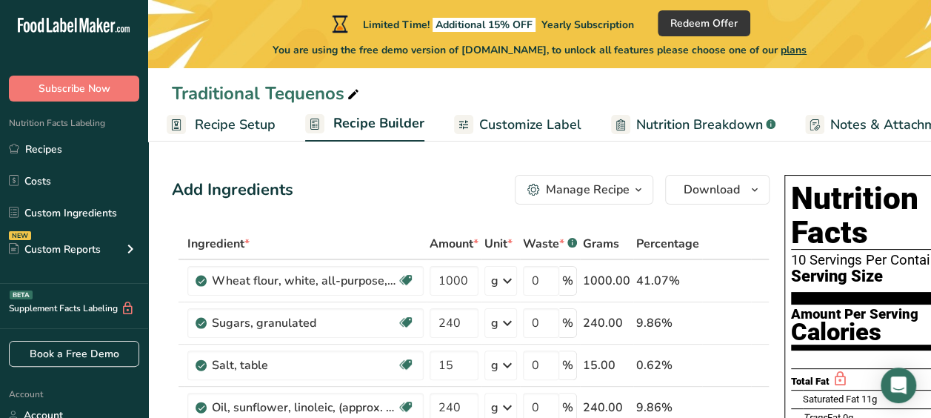
click at [508, 123] on span "Customize Label" at bounding box center [530, 125] width 102 height 20
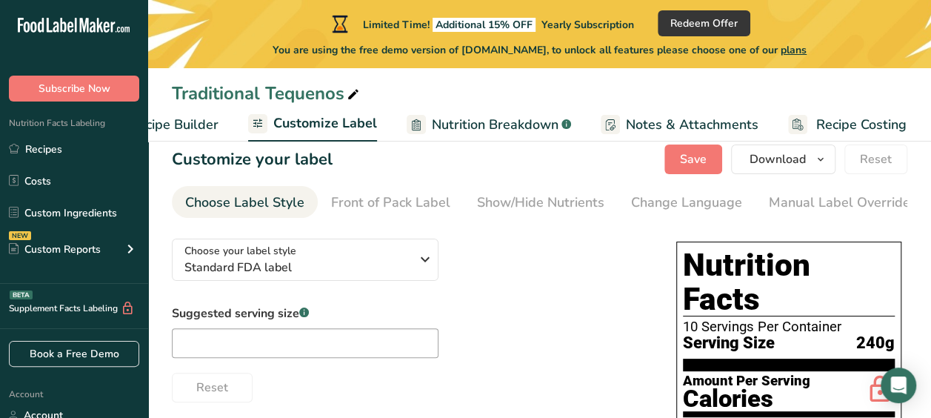
scroll to position [23, 0]
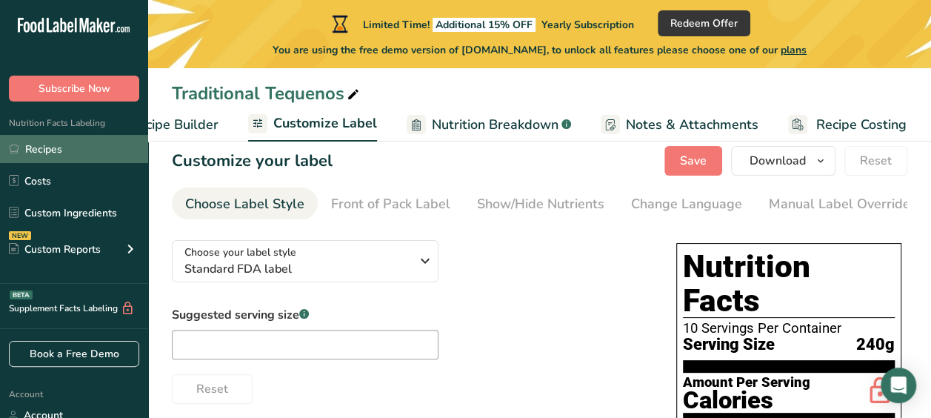
click at [48, 153] on link "Recipes" at bounding box center [74, 149] width 148 height 28
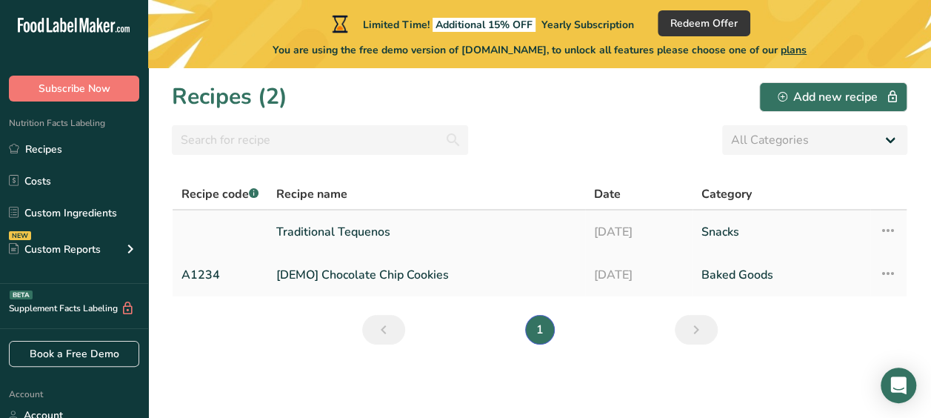
click at [282, 227] on link "Traditional Tequenos" at bounding box center [426, 231] width 300 height 31
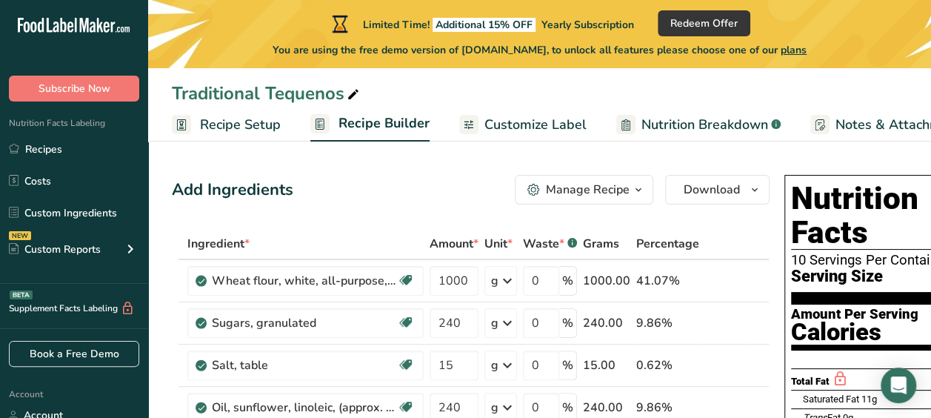
click at [610, 190] on div "Manage Recipe" at bounding box center [588, 190] width 84 height 18
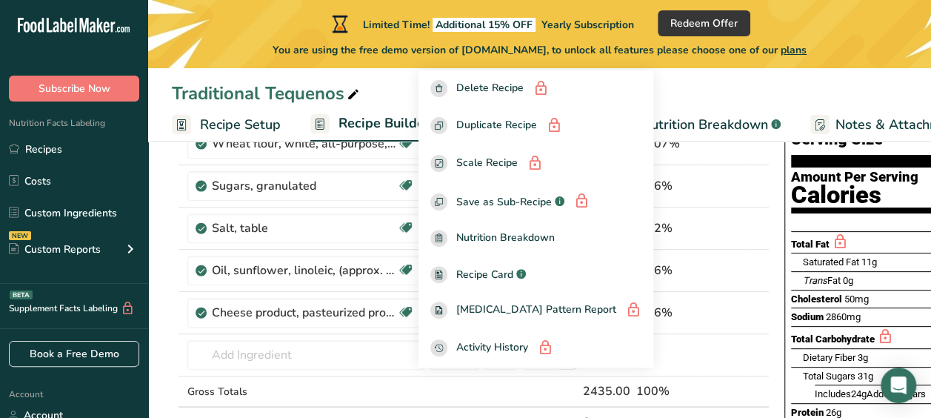
scroll to position [150, 0]
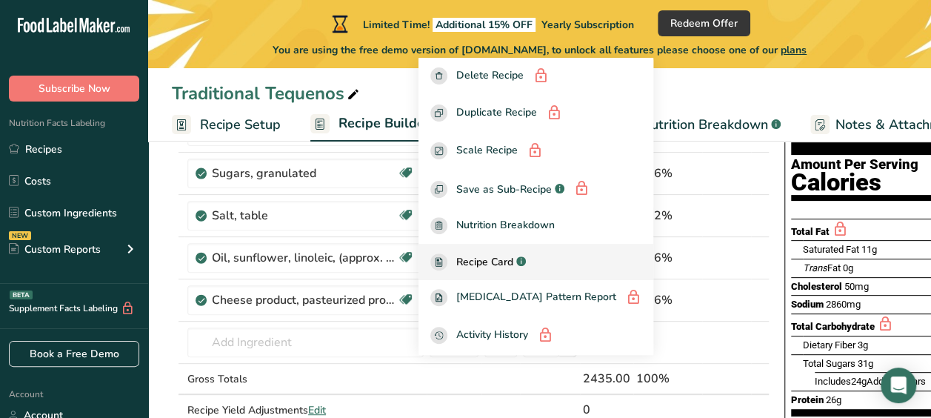
click at [513, 267] on span "Recipe Card" at bounding box center [484, 262] width 57 height 16
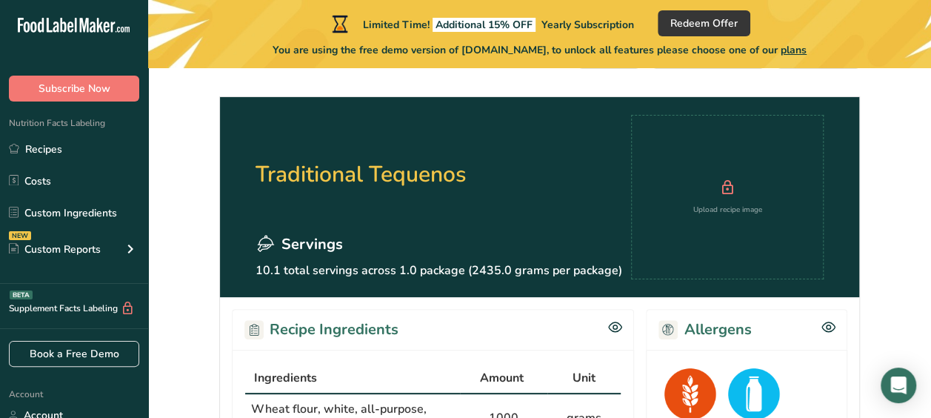
scroll to position [33, 0]
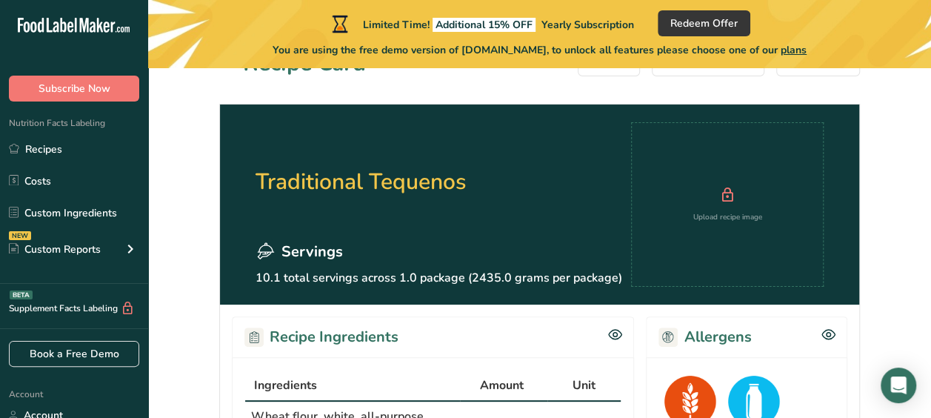
click at [435, 276] on p "10.1 total servings across 1.0 package (2435.0 grams per package)" at bounding box center [439, 278] width 367 height 18
click at [333, 241] on span "Servings" at bounding box center [311, 252] width 61 height 22
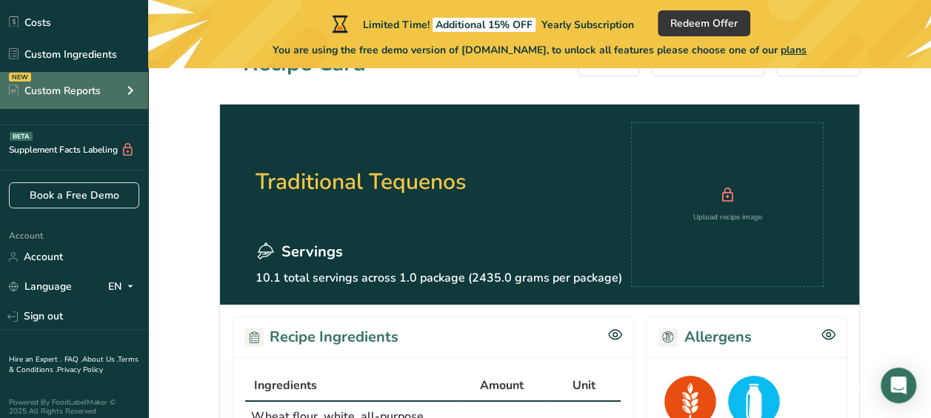
scroll to position [0, 0]
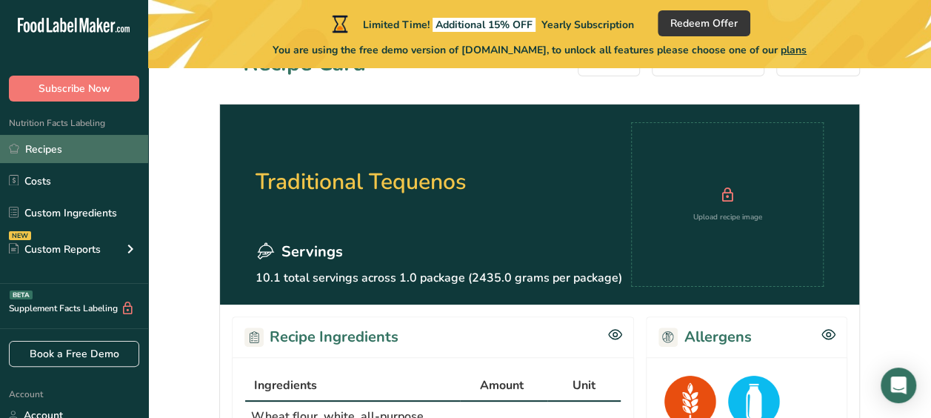
click at [50, 156] on link "Recipes" at bounding box center [74, 149] width 148 height 28
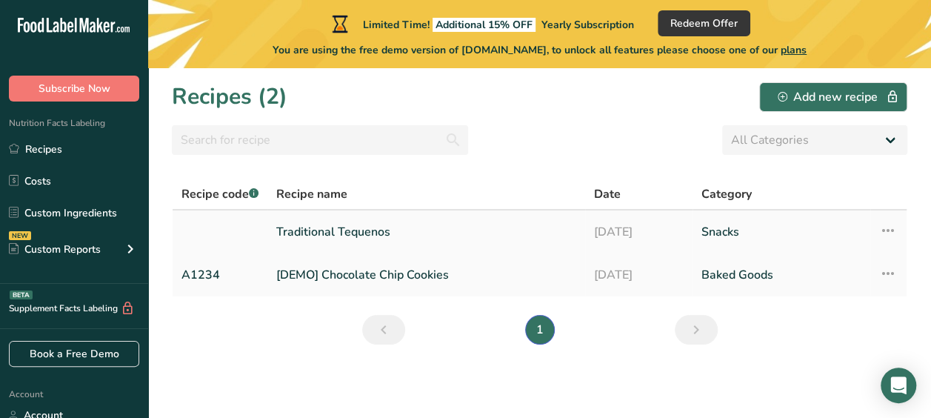
click at [884, 228] on icon at bounding box center [888, 230] width 18 height 27
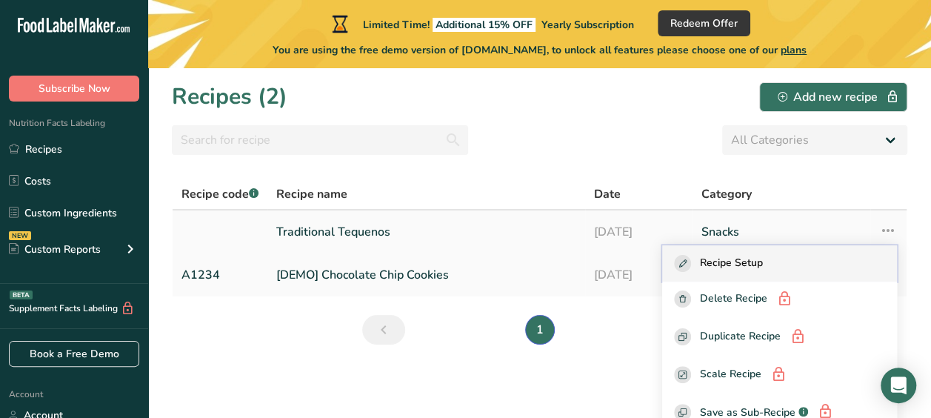
click at [755, 264] on span "Recipe Setup" at bounding box center [731, 263] width 63 height 17
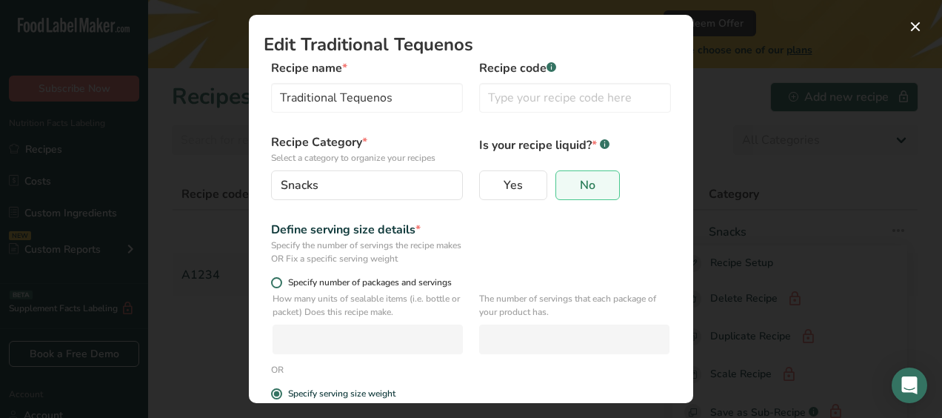
click at [278, 284] on span "Edit Recipe Modal" at bounding box center [276, 282] width 11 height 11
click at [278, 284] on input "Specify number of packages and servings" at bounding box center [276, 283] width 10 height 10
radio input "true"
radio input "false"
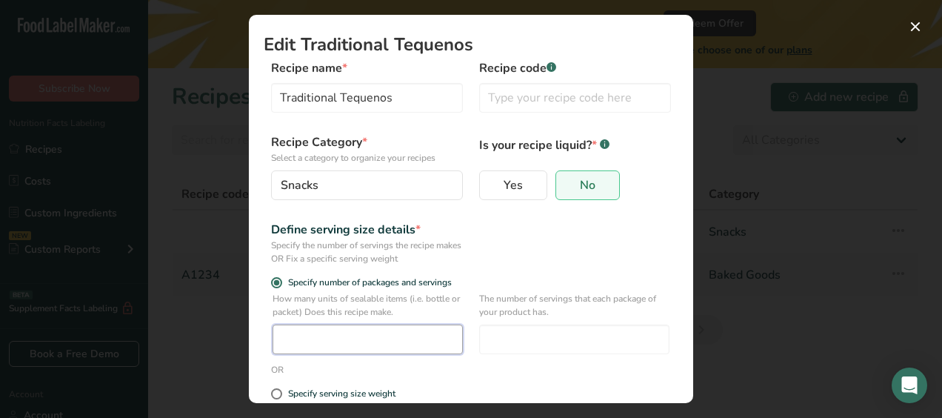
click at [363, 333] on input "Edit Recipe Modal" at bounding box center [368, 339] width 190 height 30
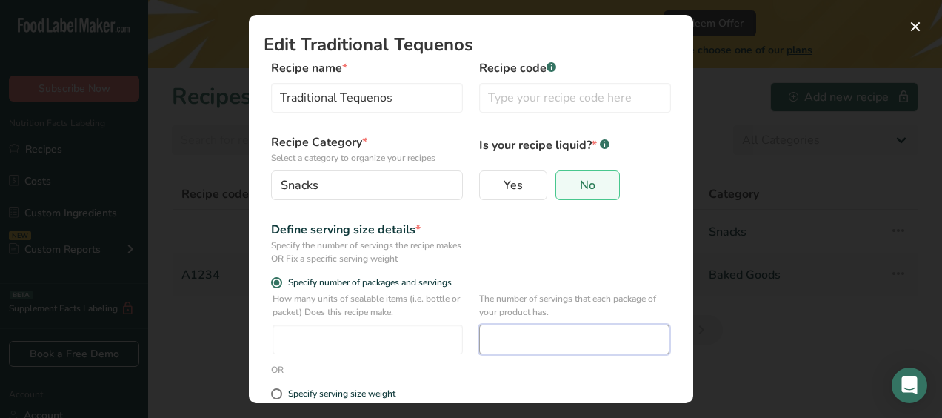
click at [494, 341] on input "Edit Recipe Modal" at bounding box center [574, 339] width 190 height 30
type input "5"
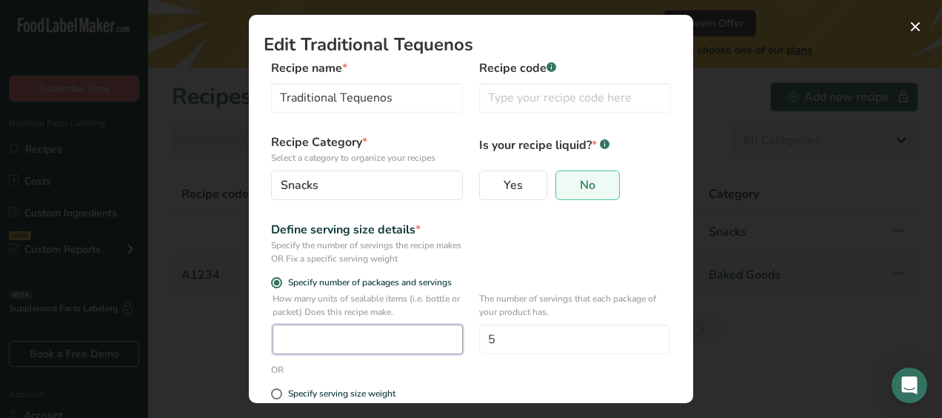
click at [433, 337] on input "Edit Recipe Modal" at bounding box center [368, 339] width 190 height 30
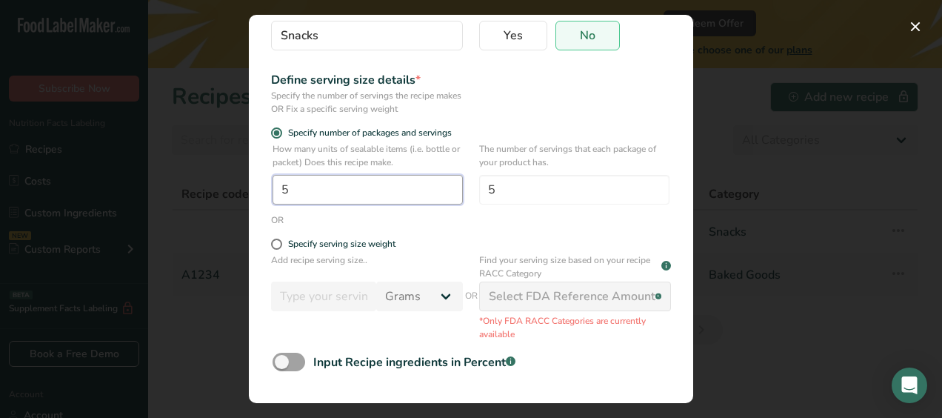
scroll to position [161, 0]
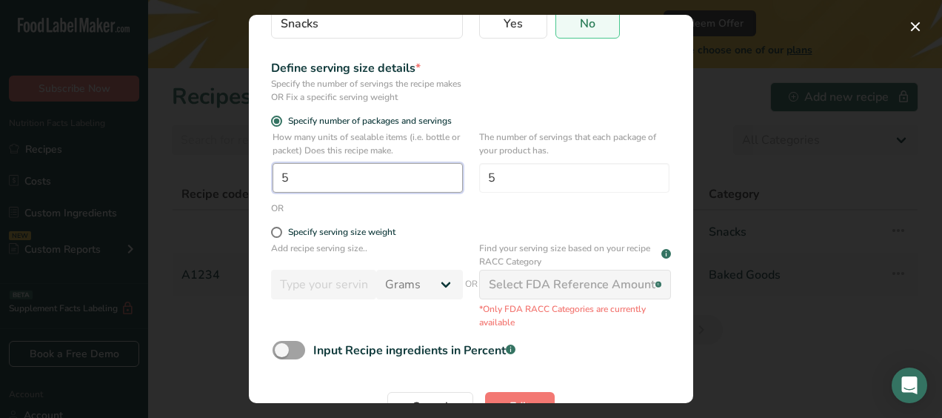
type input "5"
click at [433, 337] on form "Recipe name * Traditional Tequenos Recipe code .a-a{fill:#347362;}.b-a{fill:#ff…" at bounding box center [471, 164] width 415 height 532
click at [273, 234] on span "Edit Recipe Modal" at bounding box center [276, 232] width 11 height 11
click at [273, 234] on input "Specify serving size weight" at bounding box center [276, 232] width 10 height 10
radio input "true"
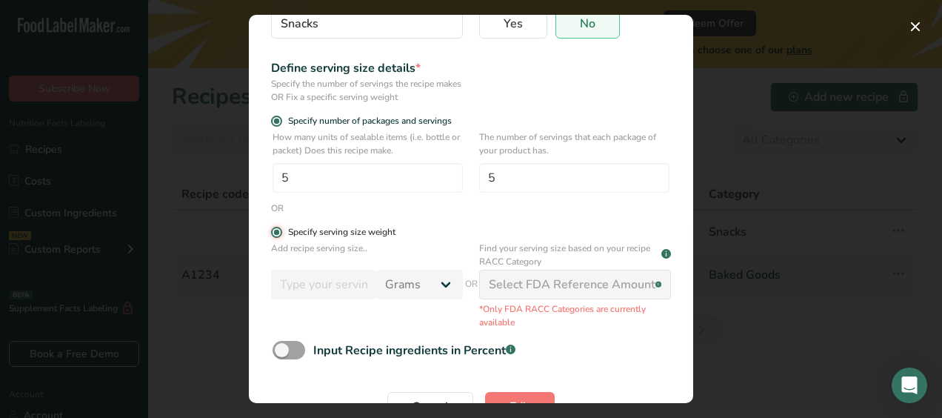
radio input "false"
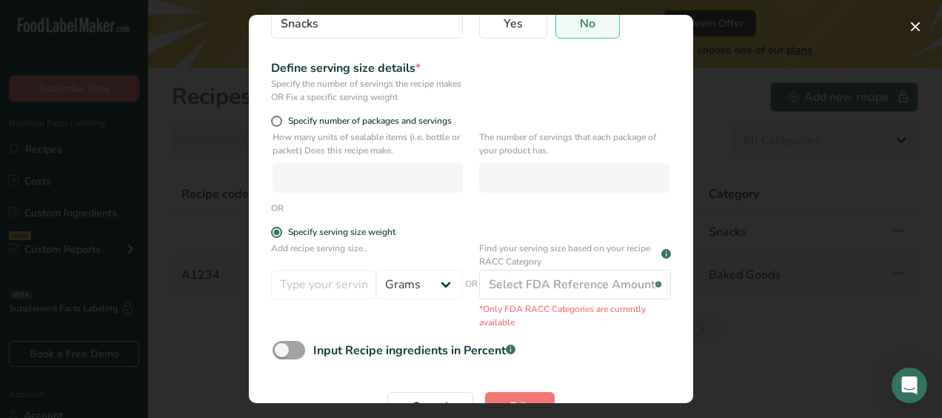
click at [324, 244] on p "Add recipe serving size.." at bounding box center [367, 252] width 192 height 22
click at [333, 288] on input "Edit Recipe Modal" at bounding box center [323, 285] width 105 height 30
click at [280, 123] on span "Edit Recipe Modal" at bounding box center [276, 121] width 11 height 11
click at [280, 123] on input "Specify number of packages and servings" at bounding box center [276, 121] width 10 height 10
radio input "true"
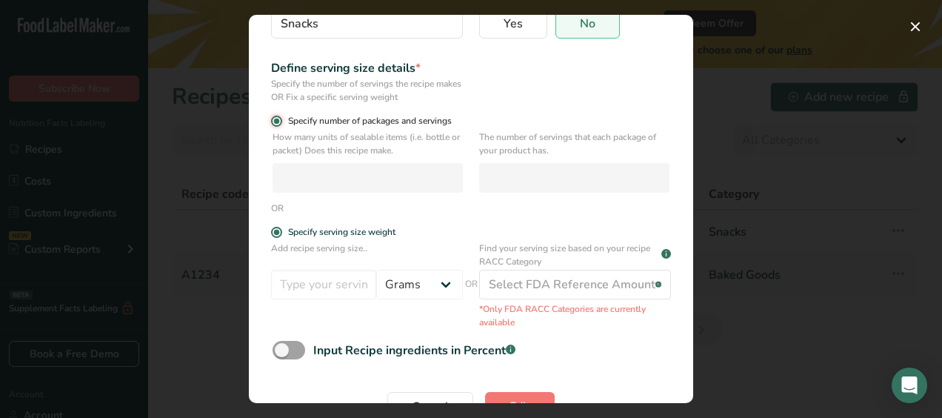
radio input "false"
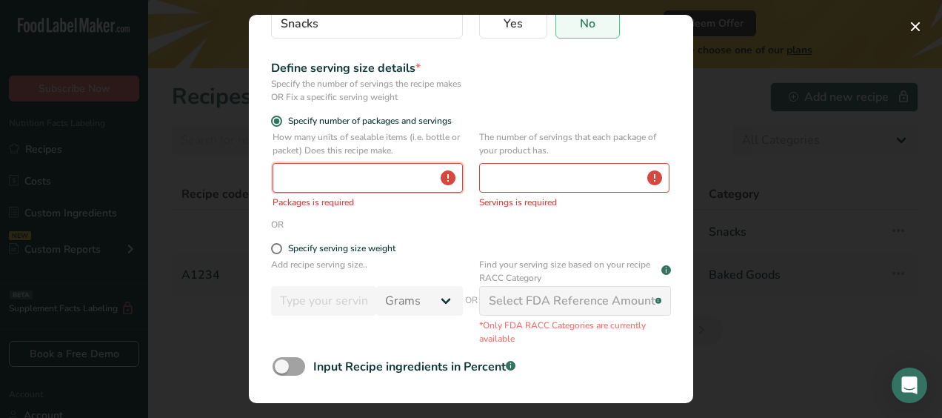
click at [375, 176] on input "Edit Recipe Modal" at bounding box center [368, 178] width 190 height 30
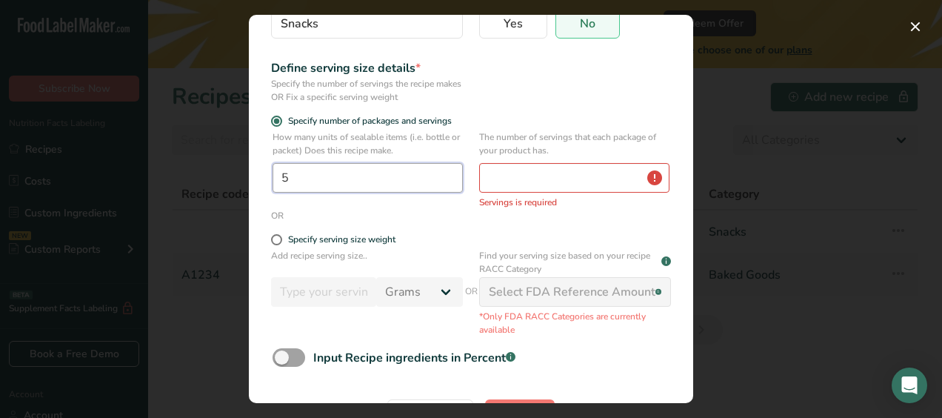
type input "5"
click at [549, 170] on input "Edit Recipe Modal" at bounding box center [574, 178] width 190 height 30
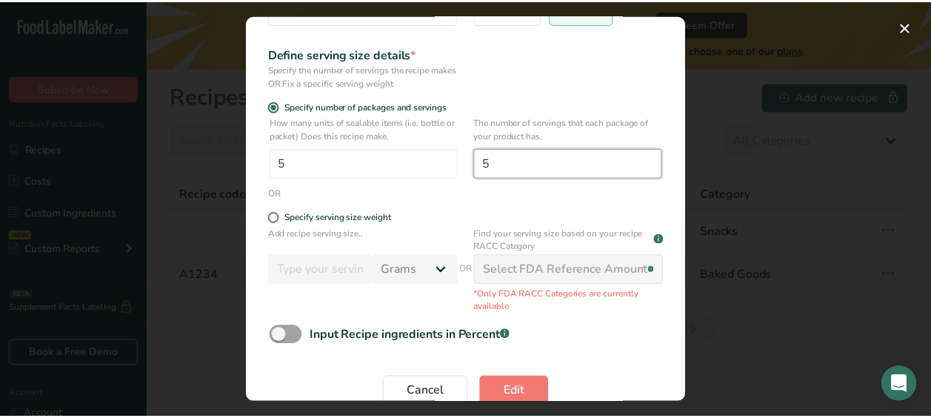
scroll to position [204, 0]
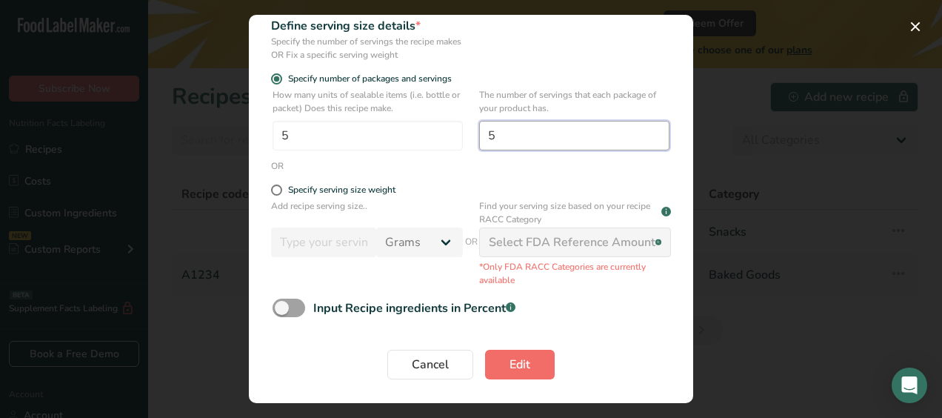
type input "5"
click at [521, 372] on span "Edit" at bounding box center [520, 364] width 21 height 18
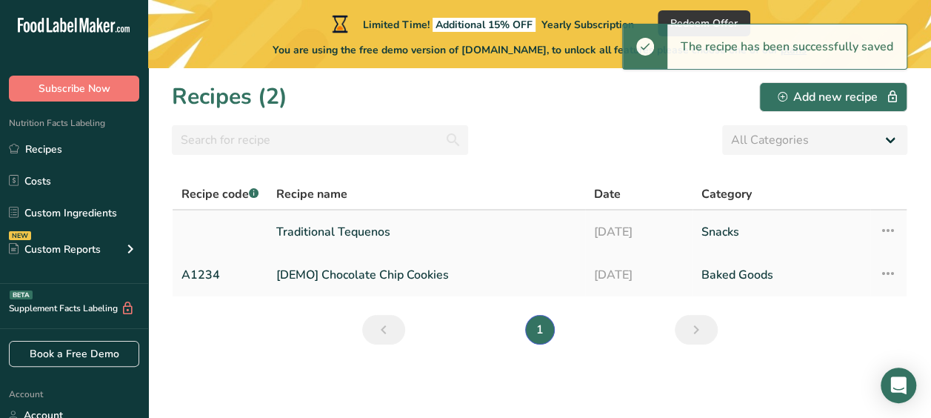
click at [363, 227] on link "Traditional Tequenos" at bounding box center [426, 231] width 300 height 31
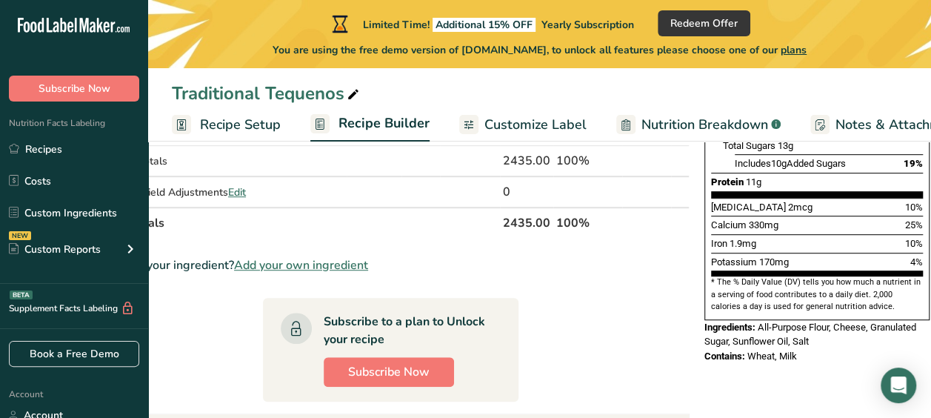
scroll to position [368, 0]
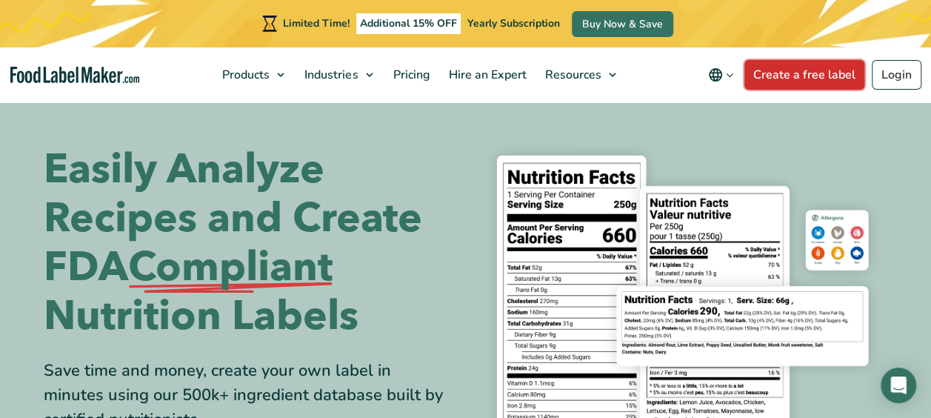
click at [775, 73] on link "Create a free label" at bounding box center [804, 75] width 120 height 30
